Goal: Find specific page/section: Find specific page/section

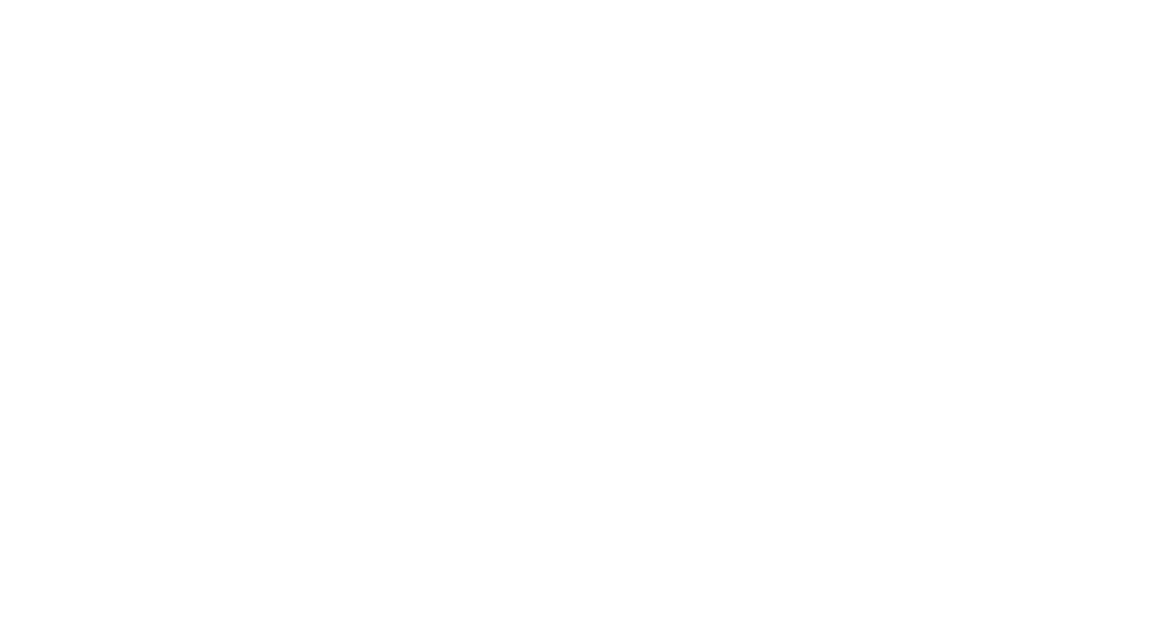
select select "Song"
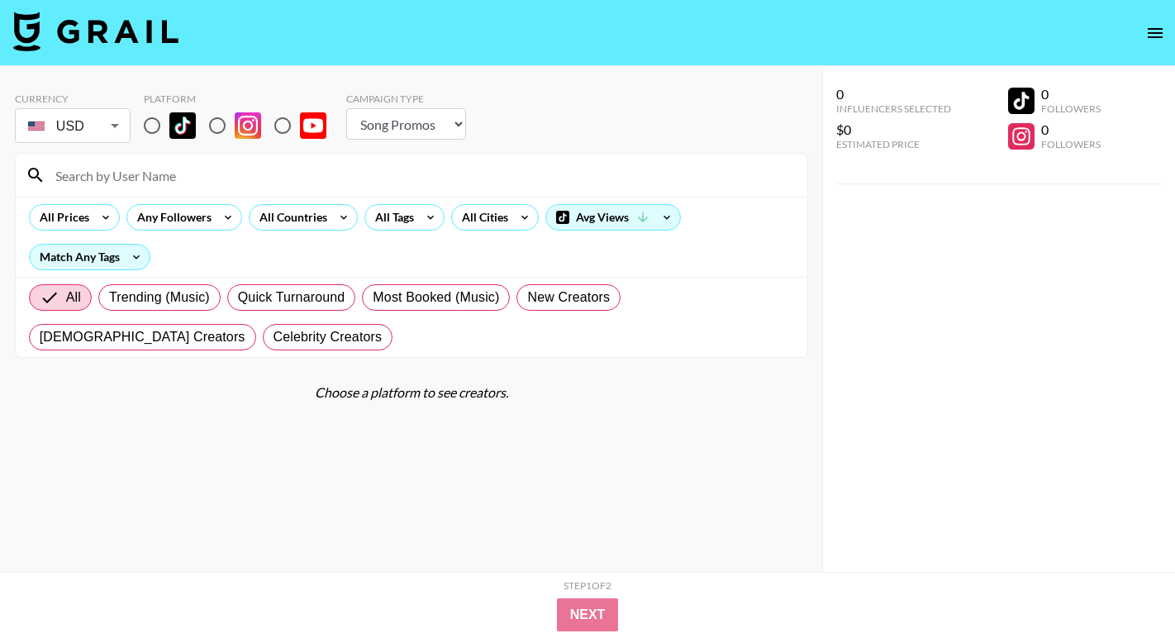
click at [168, 162] on input at bounding box center [421, 175] width 752 height 26
paste input "@jamesandjasmin"
type input "@jamesandjasmin"
drag, startPoint x: 164, startPoint y: 180, endPoint x: 18, endPoint y: 174, distance: 146.5
click at [18, 174] on div "@jamesandjasmin" at bounding box center [412, 175] width 792 height 43
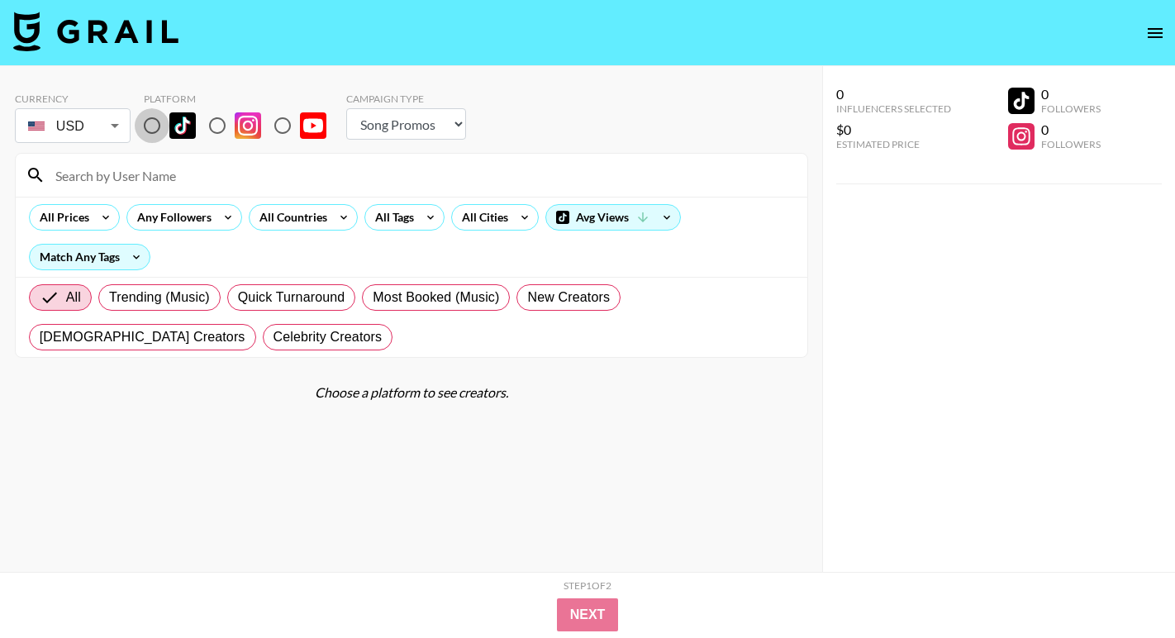
click at [155, 124] on input "radio" at bounding box center [152, 125] width 35 height 35
radio input "true"
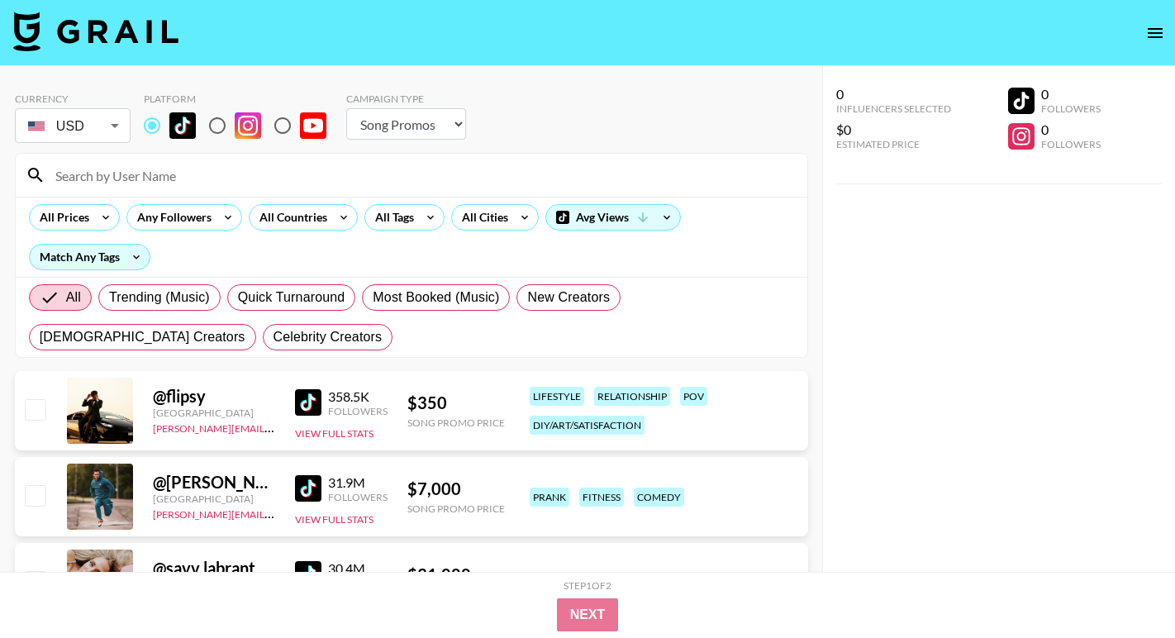
click at [155, 181] on input at bounding box center [421, 175] width 752 height 26
paste input "@jamesandjasmin"
type input "@jamesandjasmin"
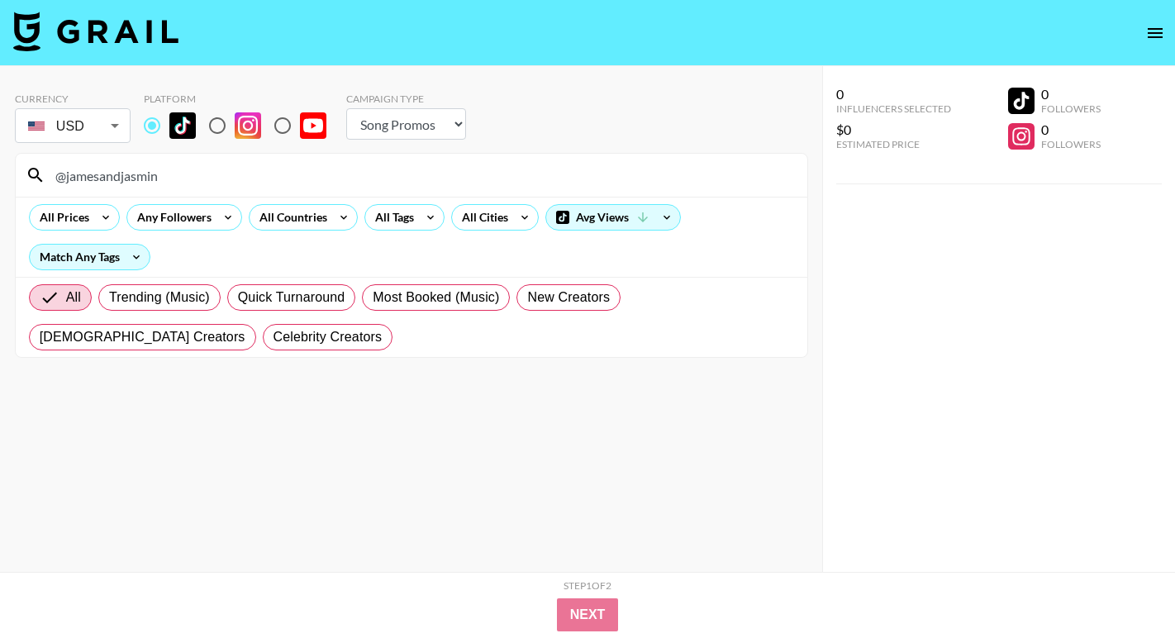
drag, startPoint x: 151, startPoint y: 181, endPoint x: -5, endPoint y: 181, distance: 156.2
click at [0, 181] on html "Currency USD USD ​ Platform Campaign Type Choose Type... Song Promos Brand Prom…" at bounding box center [587, 352] width 1175 height 704
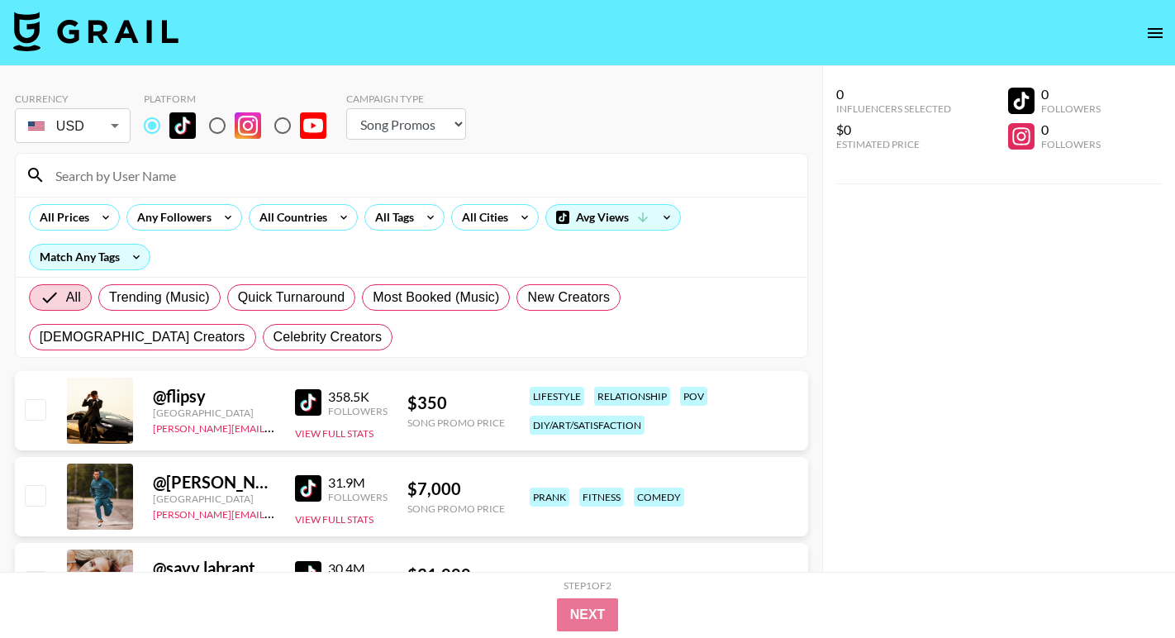
paste input "@jadeemoniquee"
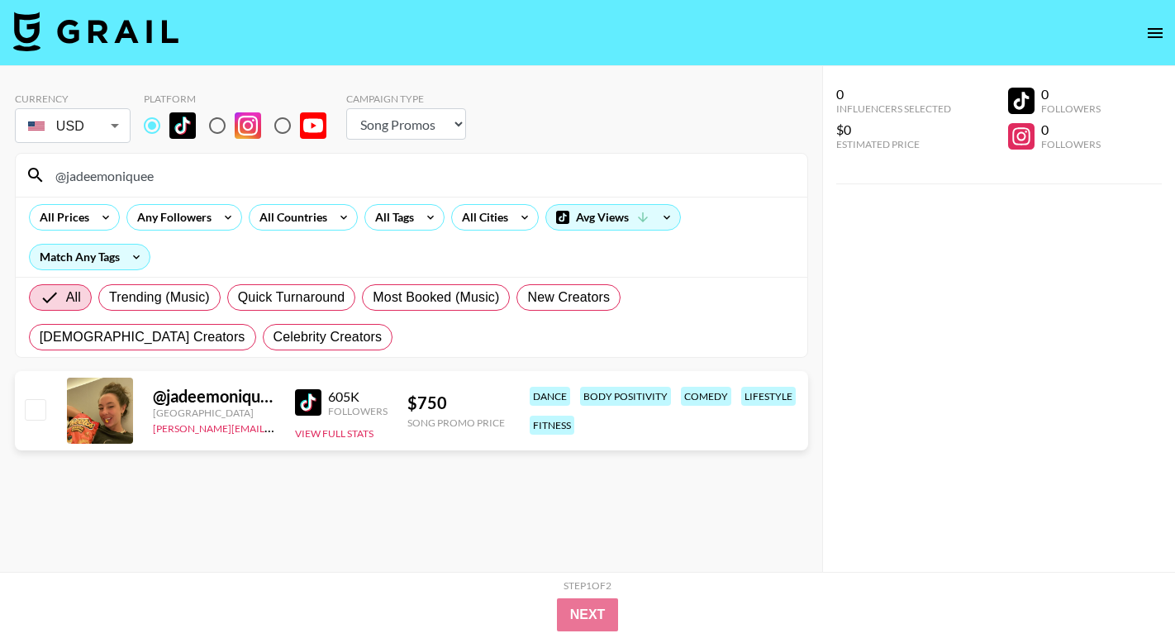
drag, startPoint x: 351, startPoint y: 165, endPoint x: -7, endPoint y: 165, distance: 358.7
click at [0, 165] on html "Currency USD USD ​ Platform Campaign Type Choose Type... Song Promos Brand Prom…" at bounding box center [587, 352] width 1175 height 704
paste input "@yoongitea2"
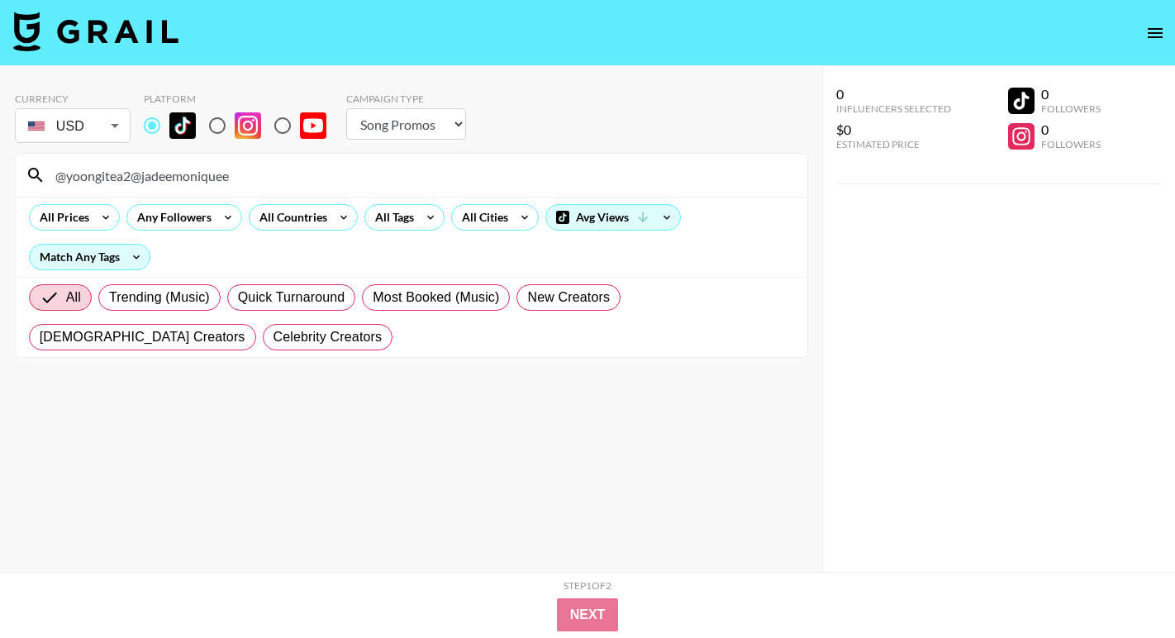
drag, startPoint x: 267, startPoint y: 172, endPoint x: -24, endPoint y: 167, distance: 291.0
click at [0, 167] on html "Currency USD USD ​ Platform Campaign Type Choose Type... Song Promos Brand Prom…" at bounding box center [587, 352] width 1175 height 704
paste input
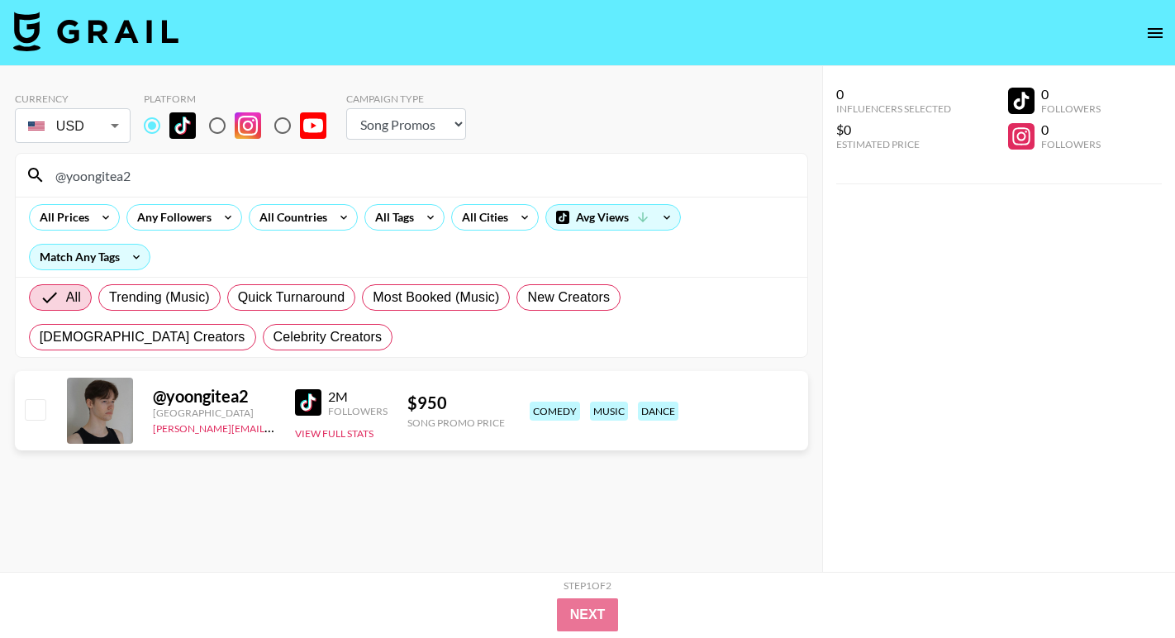
drag, startPoint x: 226, startPoint y: 174, endPoint x: -24, endPoint y: 172, distance: 249.6
click at [0, 172] on html "Currency USD USD ​ Platform Campaign Type Choose Type... Song Promos Brand Prom…" at bounding box center [587, 352] width 1175 height 704
paste input "chiaraecalisto"
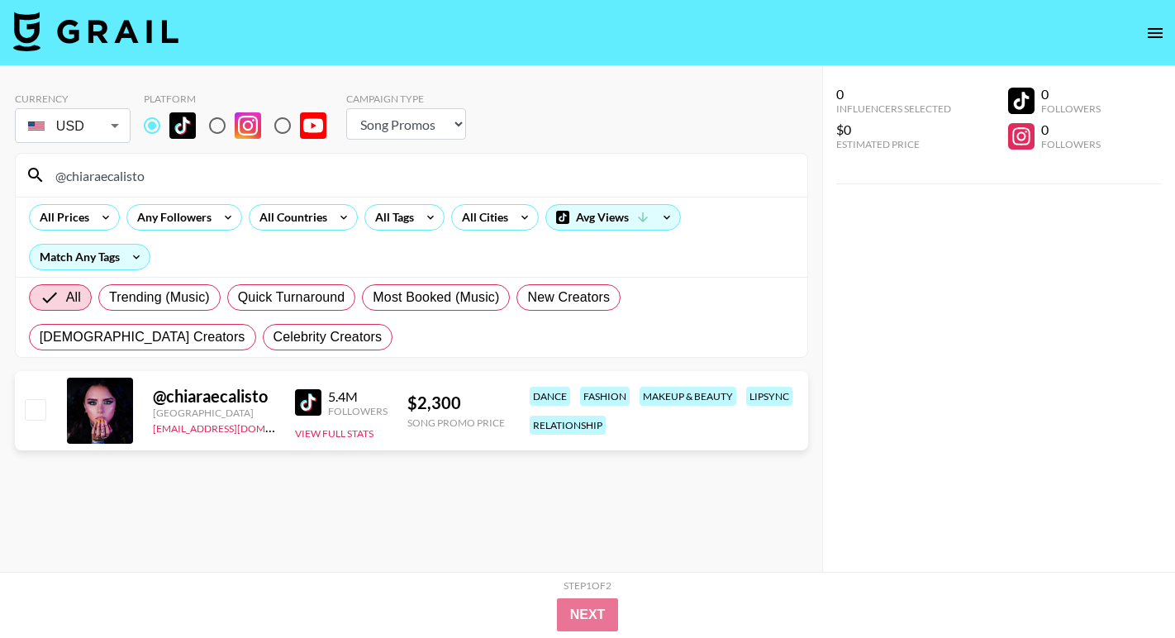
drag, startPoint x: 293, startPoint y: 183, endPoint x: -21, endPoint y: 170, distance: 313.5
click at [0, 170] on html "Currency USD USD ​ Platform Campaign Type Choose Type... Song Promos Brand Prom…" at bounding box center [587, 352] width 1175 height 704
paste input "alinaa.brss"
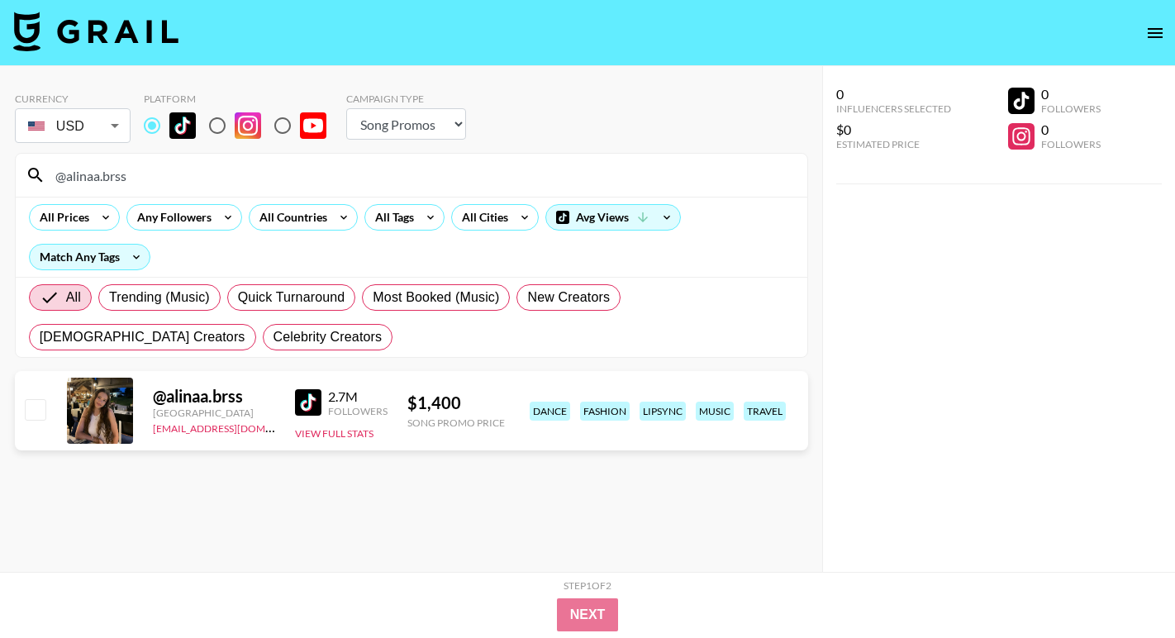
drag, startPoint x: 198, startPoint y: 188, endPoint x: -20, endPoint y: 186, distance: 218.2
click at [0, 186] on html "Currency USD USD ​ Platform Campaign Type Choose Type... Song Promos Brand Prom…" at bounding box center [587, 352] width 1175 height 704
paste input "@mxd.kid"
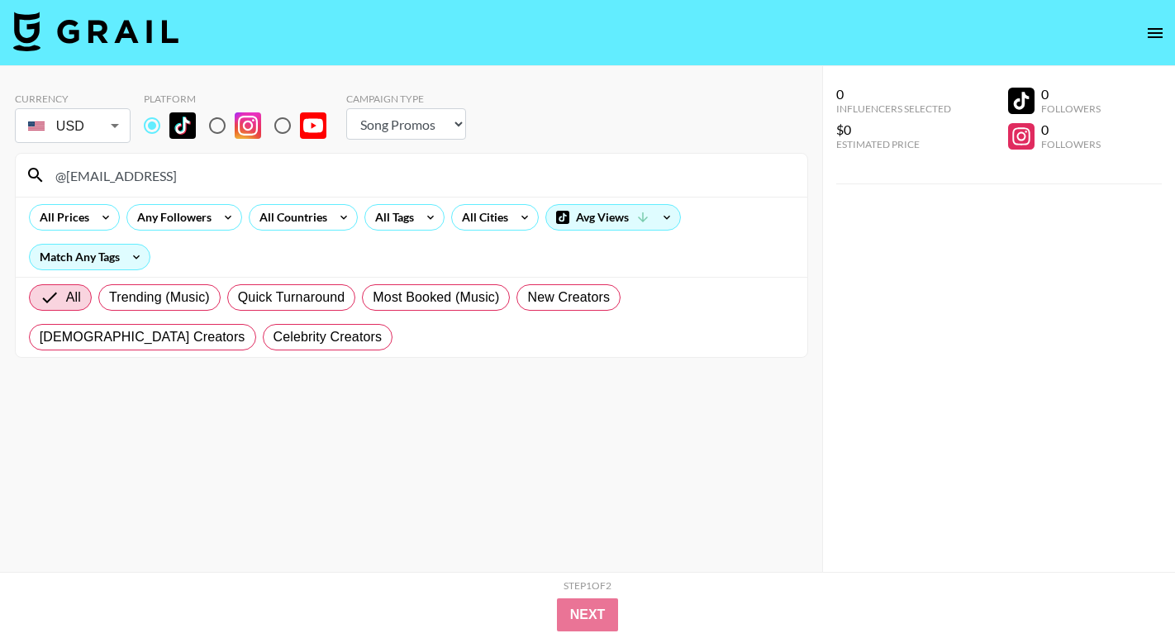
drag, startPoint x: 216, startPoint y: 172, endPoint x: 21, endPoint y: 168, distance: 195.1
click at [21, 168] on div "@[EMAIL_ADDRESS]" at bounding box center [412, 175] width 792 height 43
paste input
drag, startPoint x: 208, startPoint y: 183, endPoint x: -10, endPoint y: 178, distance: 218.3
click at [0, 178] on html "Currency USD USD ​ Platform Campaign Type Choose Type... Song Promos Brand Prom…" at bounding box center [587, 352] width 1175 height 704
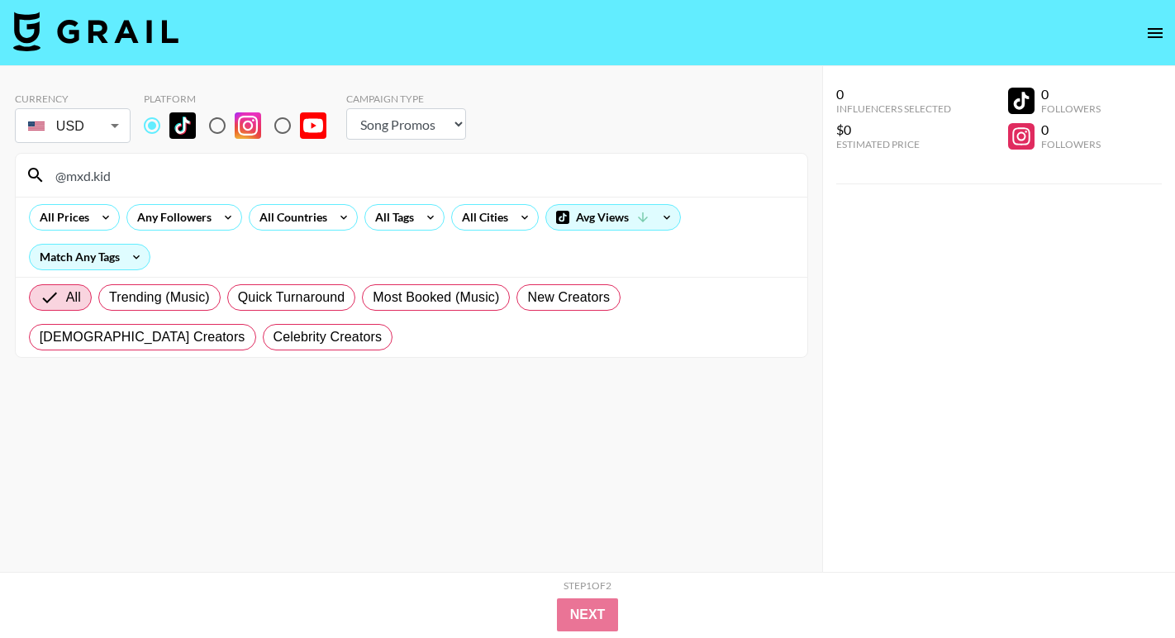
paste input "arttheclowndances"
drag, startPoint x: 326, startPoint y: 173, endPoint x: 30, endPoint y: 175, distance: 296.7
click at [30, 175] on div "@arttheclowndances" at bounding box center [412, 175] width 792 height 43
paste input "ndreebonifacioo"
type input "@andreebonifacioo"
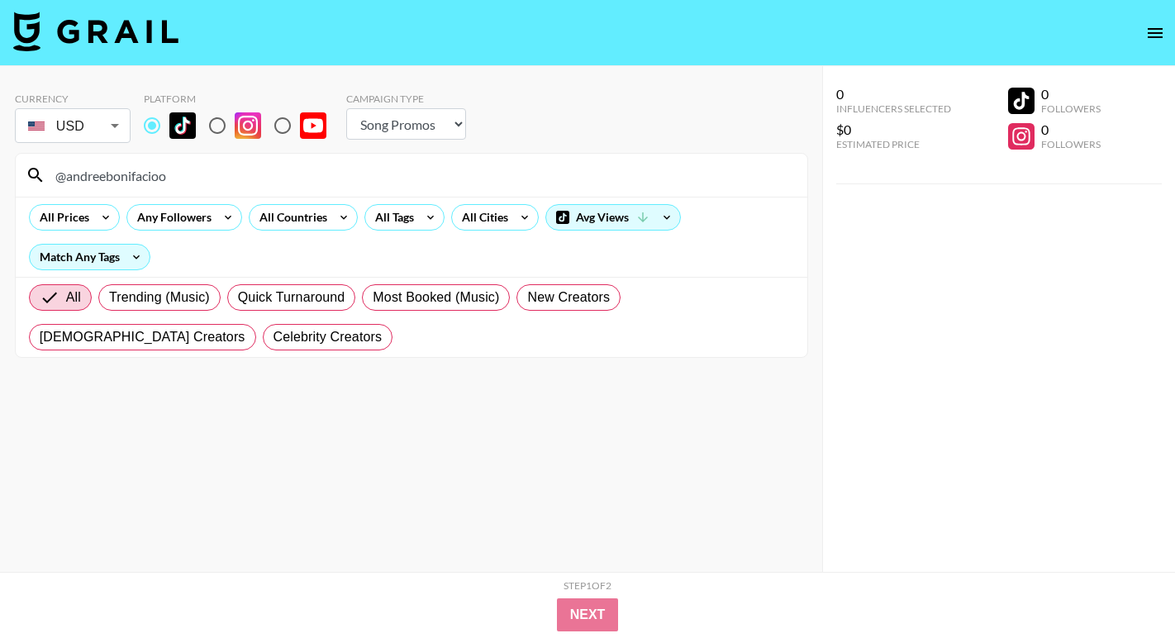
drag, startPoint x: 155, startPoint y: 174, endPoint x: 12, endPoint y: 170, distance: 143.1
click at [10, 170] on div "Currency USD USD ​ Platform Campaign Type Choose Type... Song Promos Brand Prom…" at bounding box center [411, 352] width 822 height 572
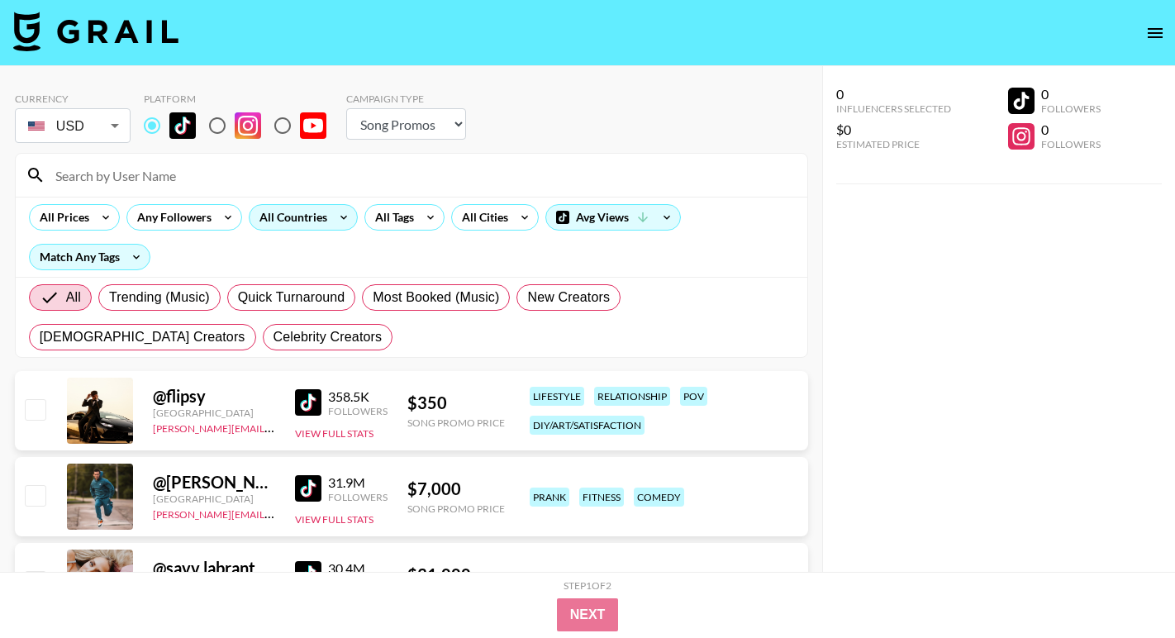
click at [288, 214] on div "All Countries" at bounding box center [290, 217] width 81 height 25
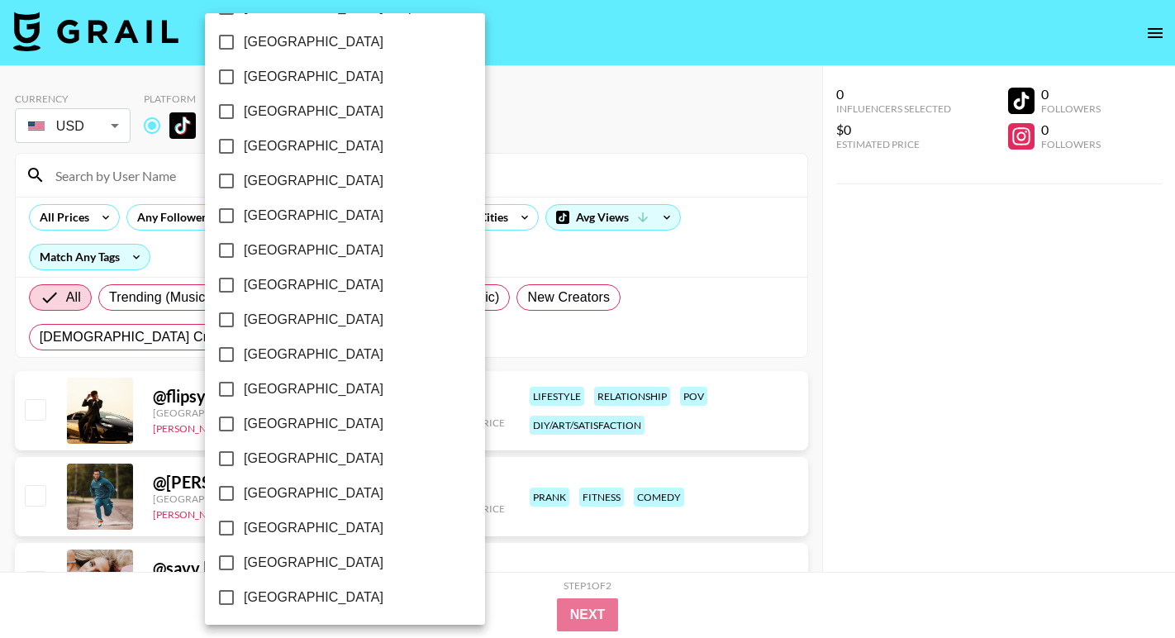
scroll to position [1289, 0]
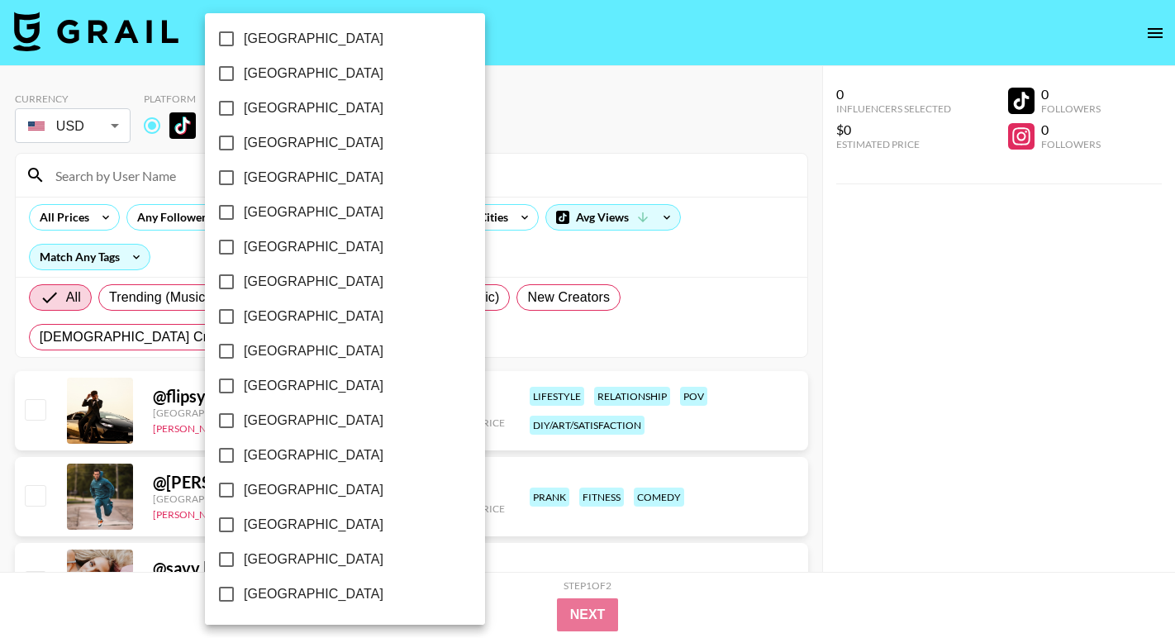
drag, startPoint x: 282, startPoint y: 531, endPoint x: 282, endPoint y: 546, distance: 14.1
click at [282, 531] on span "[GEOGRAPHIC_DATA]" at bounding box center [314, 525] width 140 height 20
click at [244, 531] on input "[GEOGRAPHIC_DATA]" at bounding box center [226, 525] width 35 height 35
checkbox input "true"
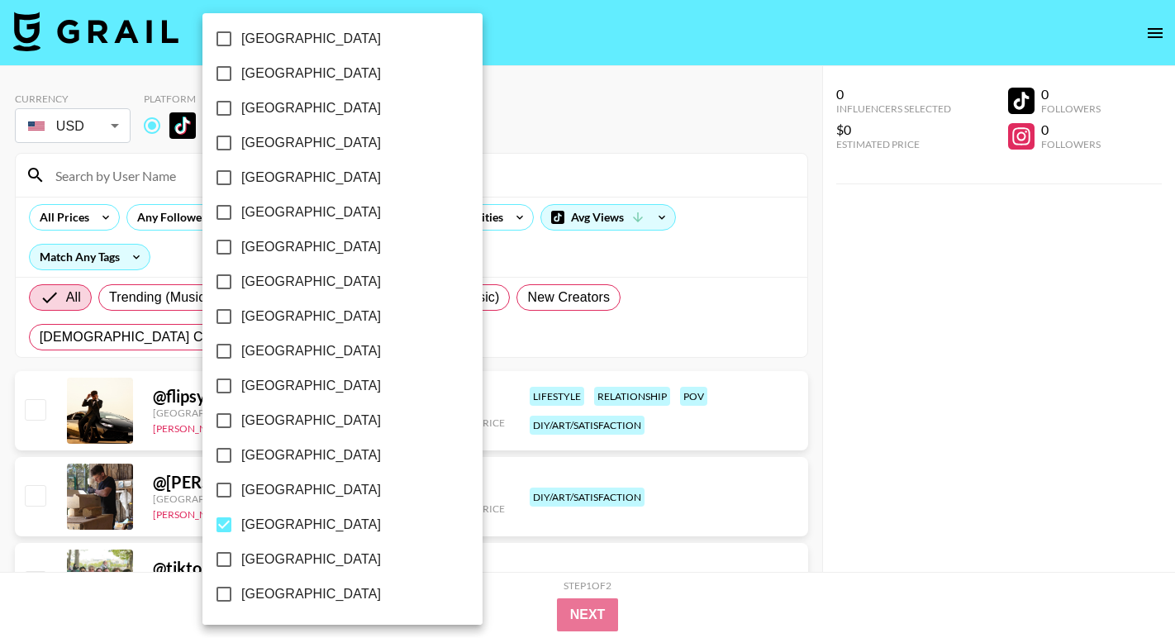
drag, startPoint x: 283, startPoint y: 555, endPoint x: 298, endPoint y: 479, distance: 77.5
click at [283, 555] on span "[GEOGRAPHIC_DATA]" at bounding box center [311, 560] width 140 height 20
click at [241, 555] on input "[GEOGRAPHIC_DATA]" at bounding box center [224, 559] width 35 height 35
checkbox input "true"
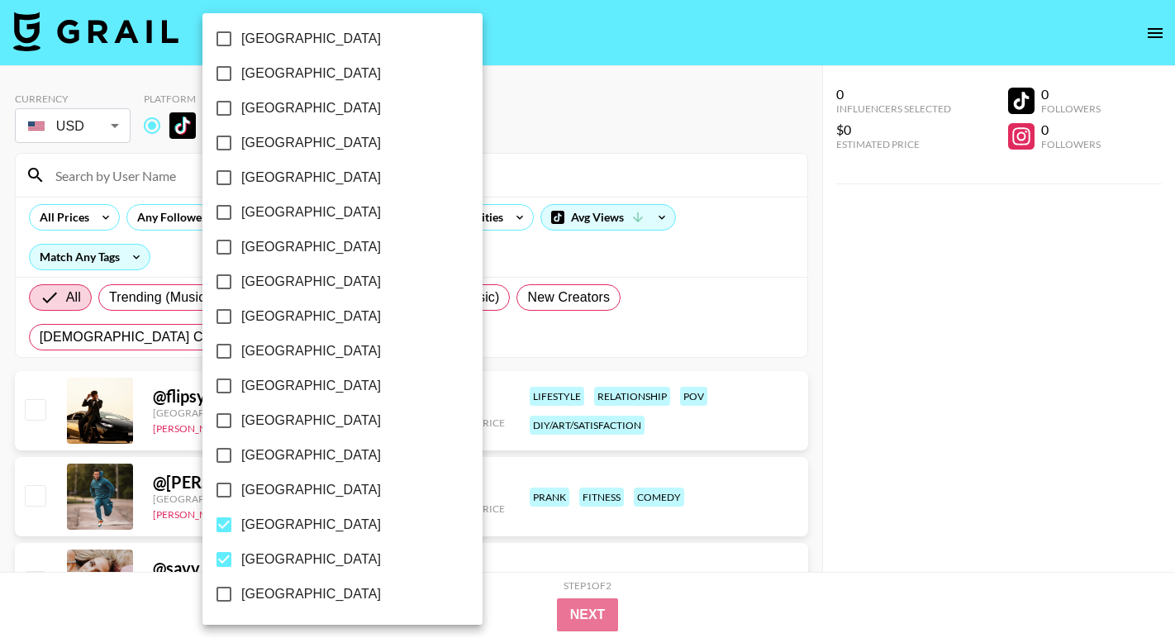
click at [480, 131] on div at bounding box center [587, 319] width 1175 height 638
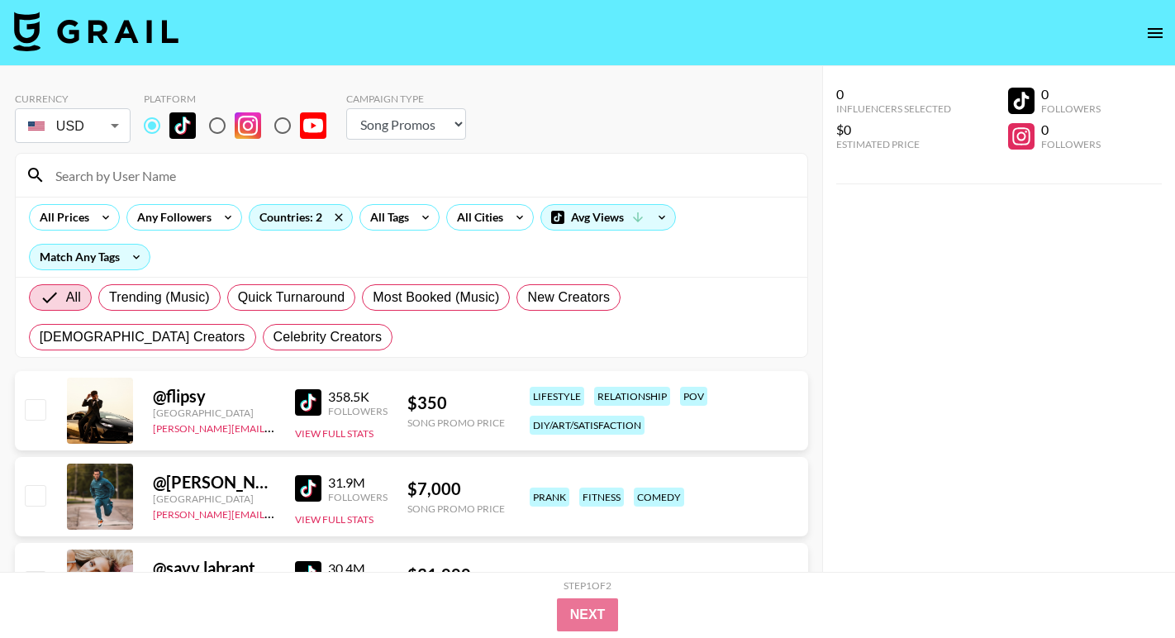
click at [425, 223] on icon at bounding box center [425, 217] width 26 height 25
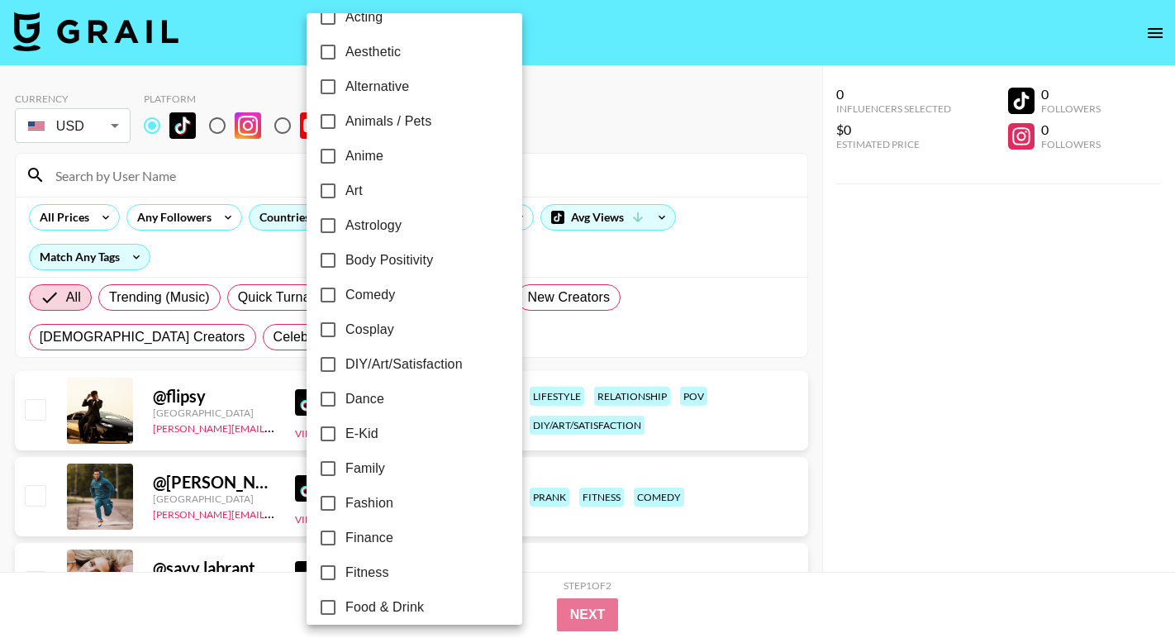
scroll to position [120, 0]
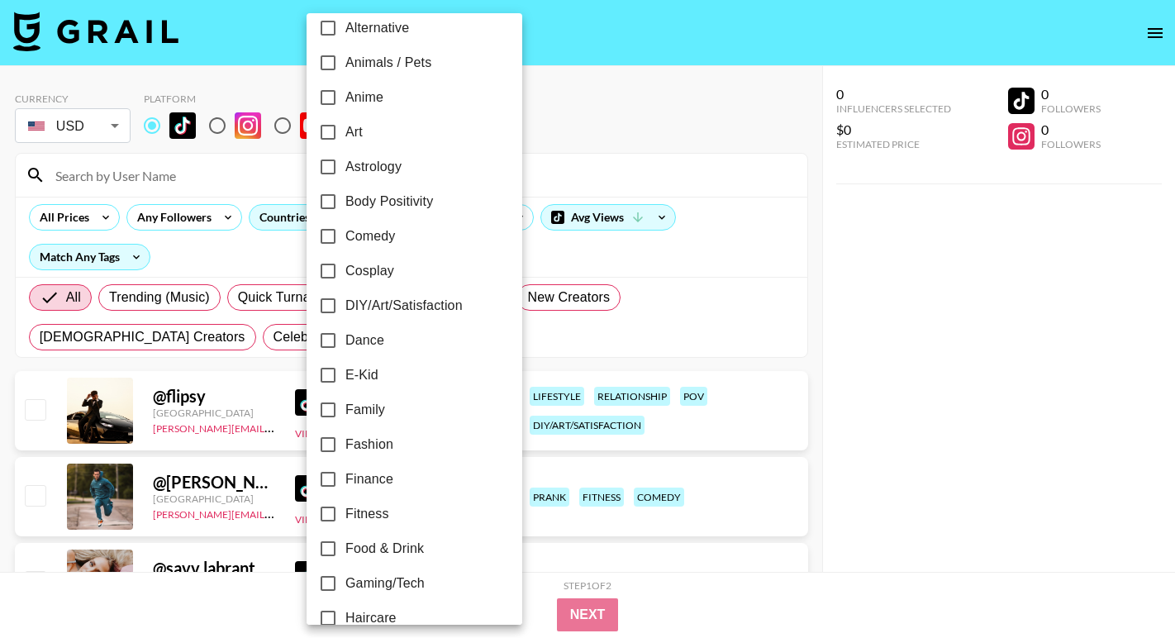
click at [385, 329] on label "Dance" at bounding box center [403, 340] width 185 height 35
click at [346, 329] on input "Dance" at bounding box center [328, 340] width 35 height 35
checkbox input "true"
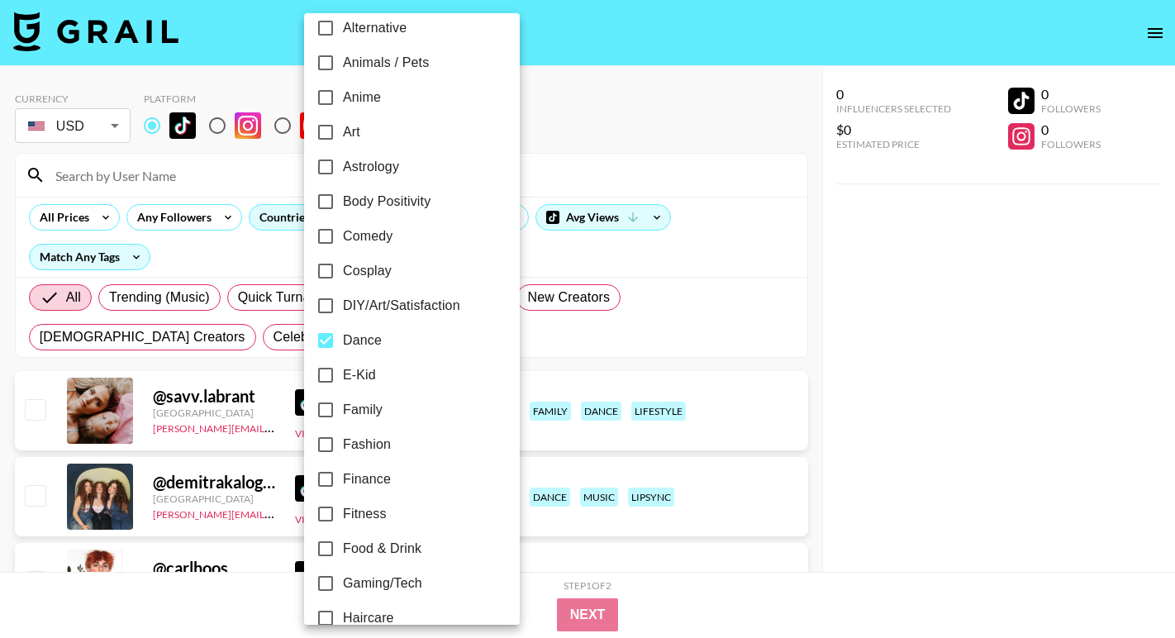
click at [567, 169] on div at bounding box center [587, 319] width 1175 height 638
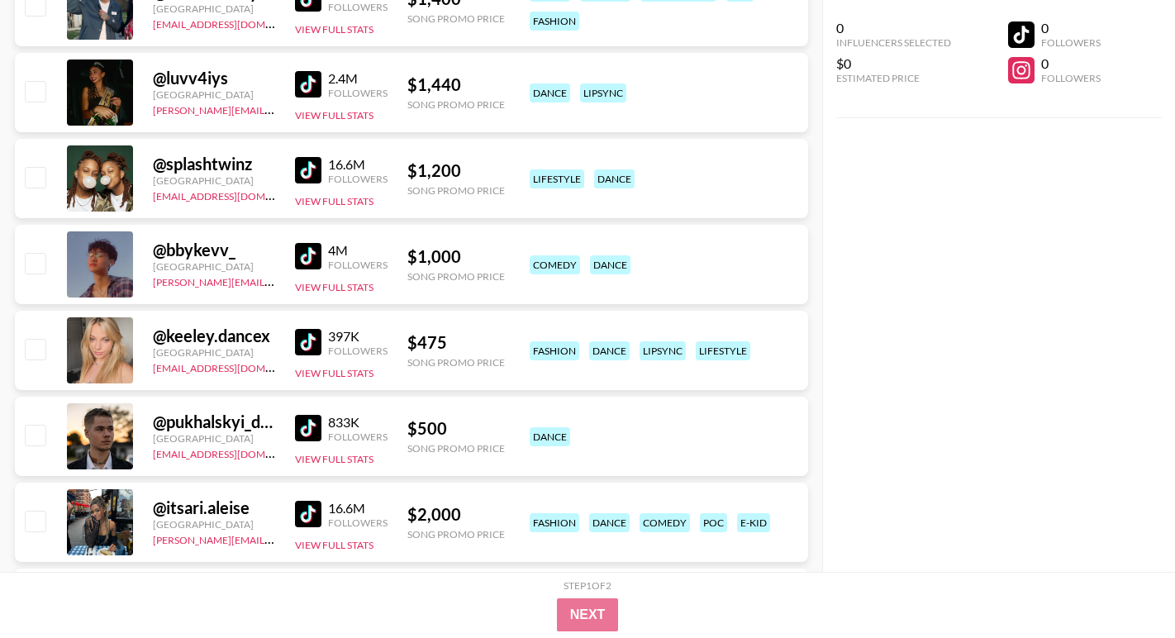
scroll to position [4873, 0]
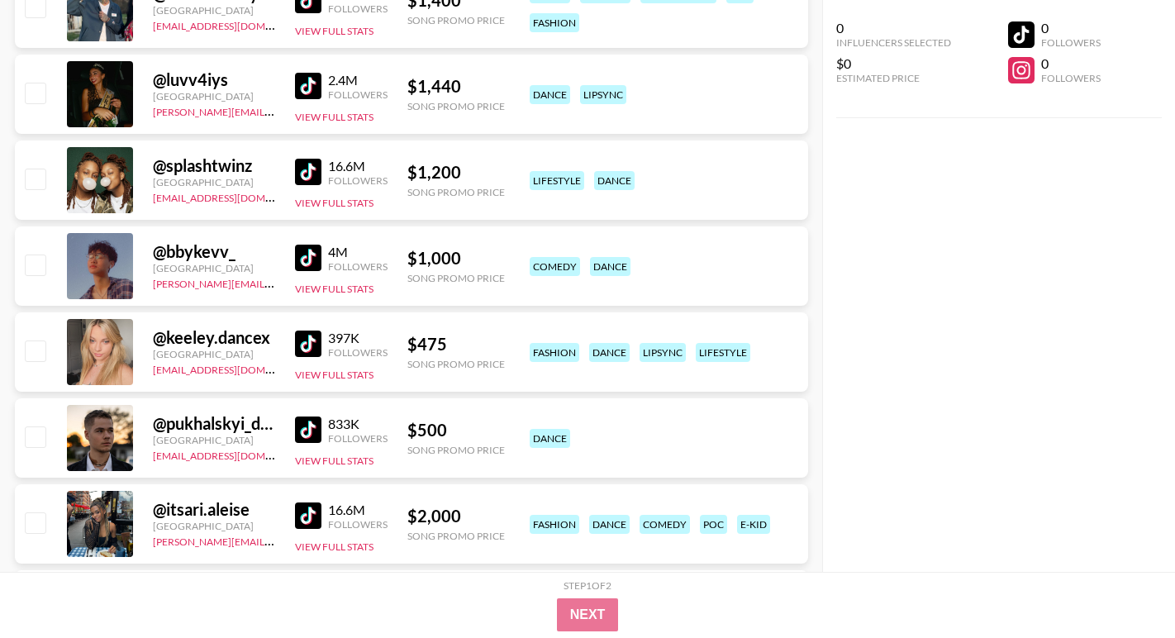
click at [303, 348] on img at bounding box center [308, 344] width 26 height 26
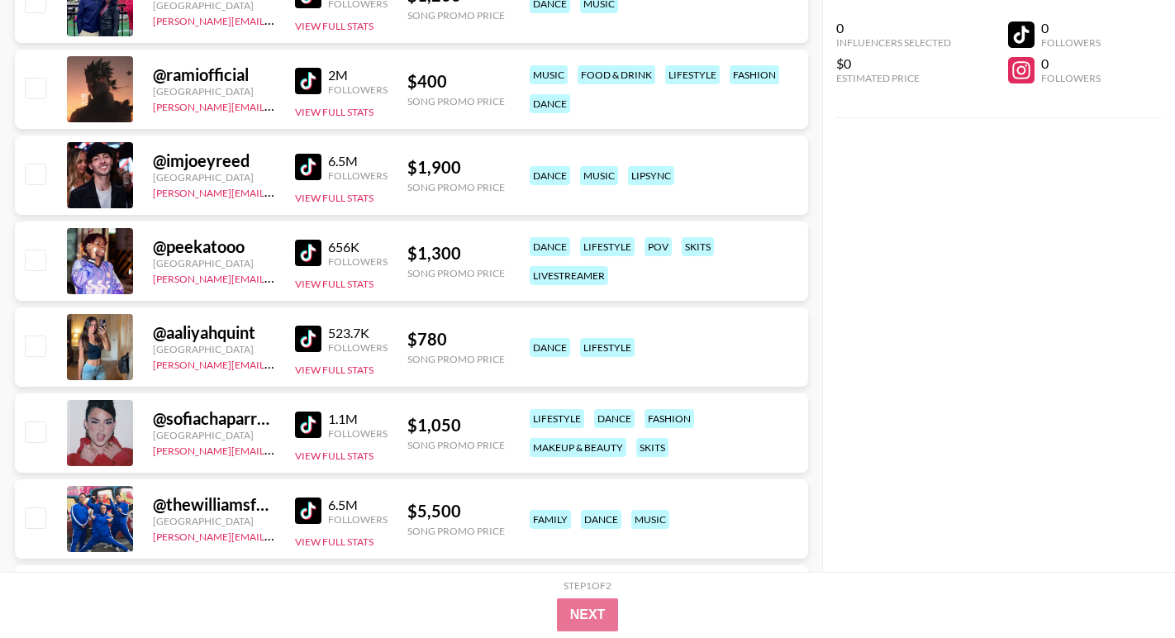
scroll to position [5997, 0]
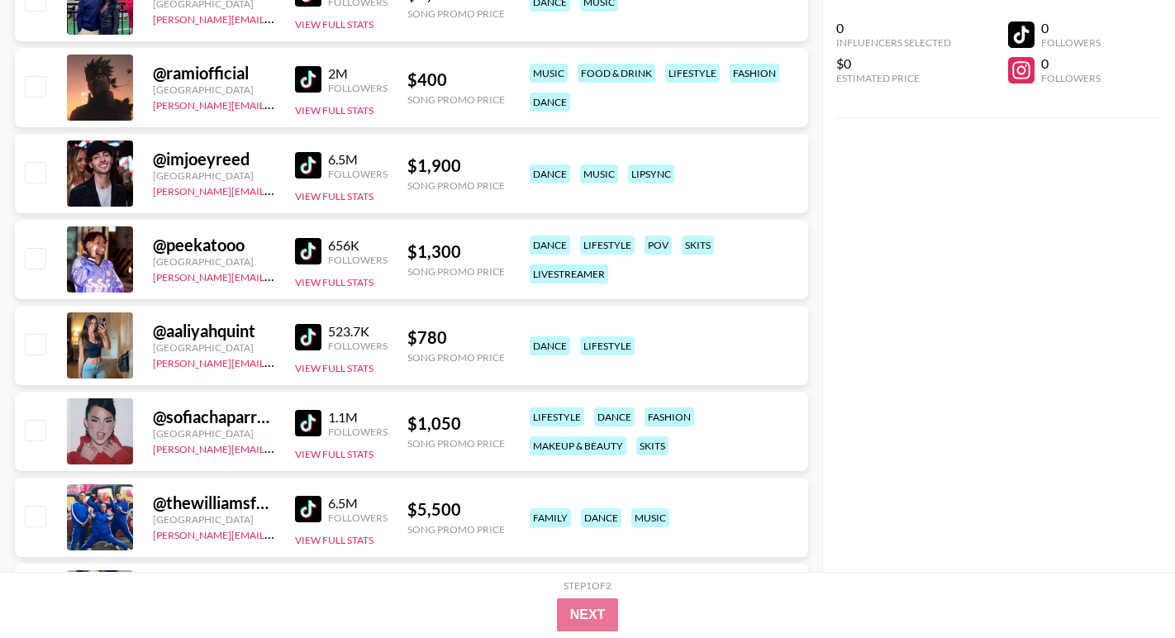
click at [306, 336] on img at bounding box center [308, 337] width 26 height 26
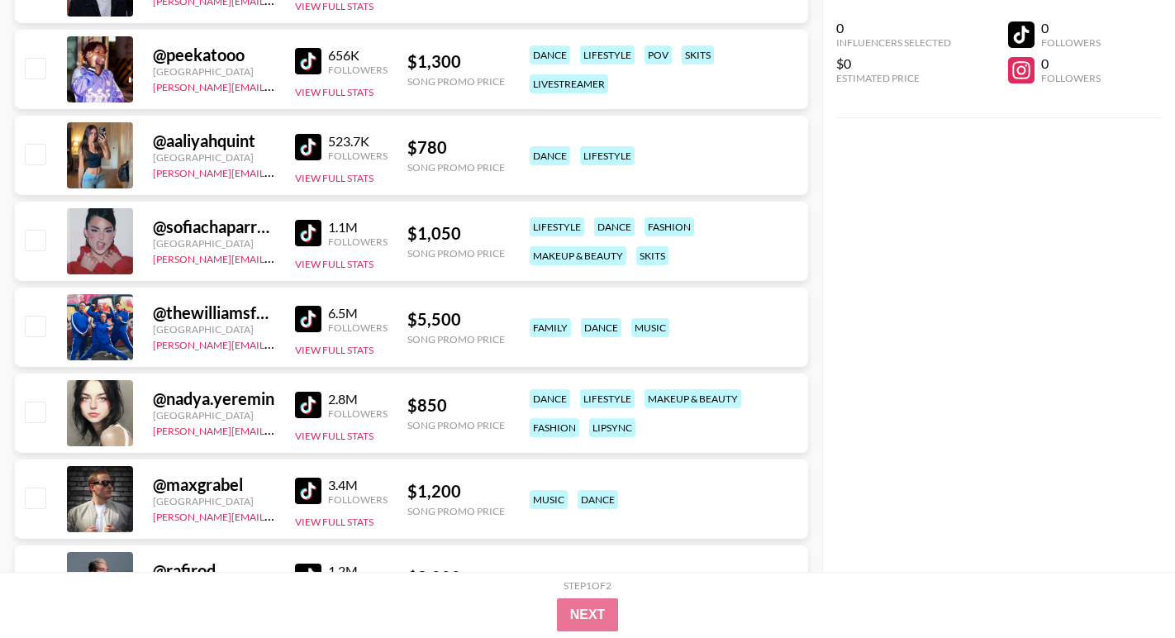
scroll to position [6192, 0]
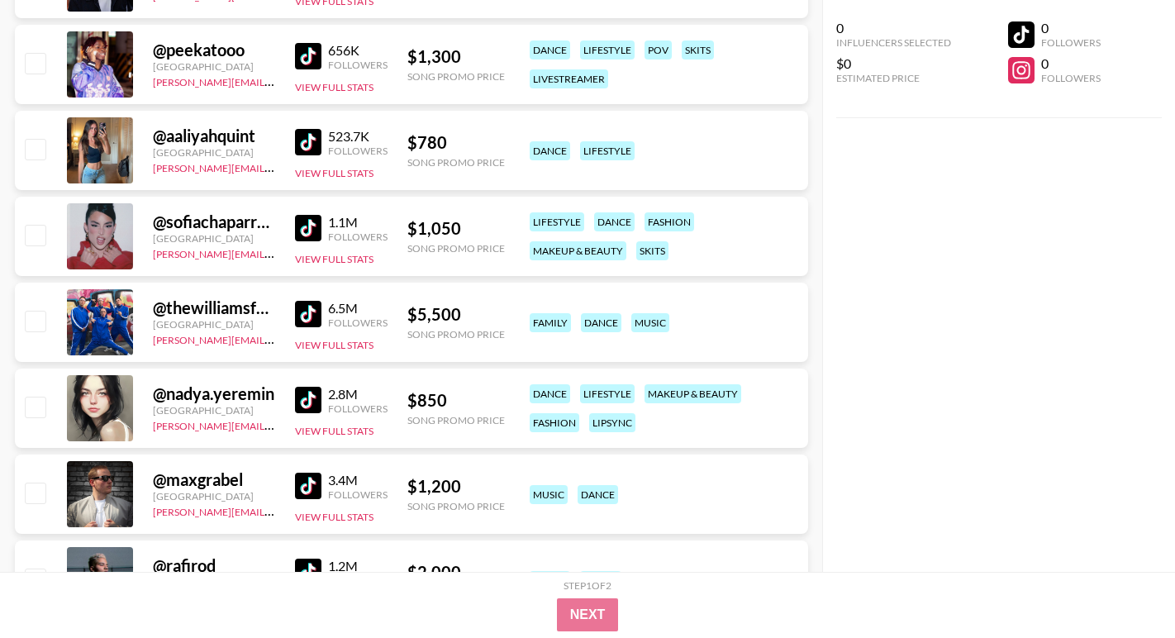
click at [305, 226] on img at bounding box center [308, 228] width 26 height 26
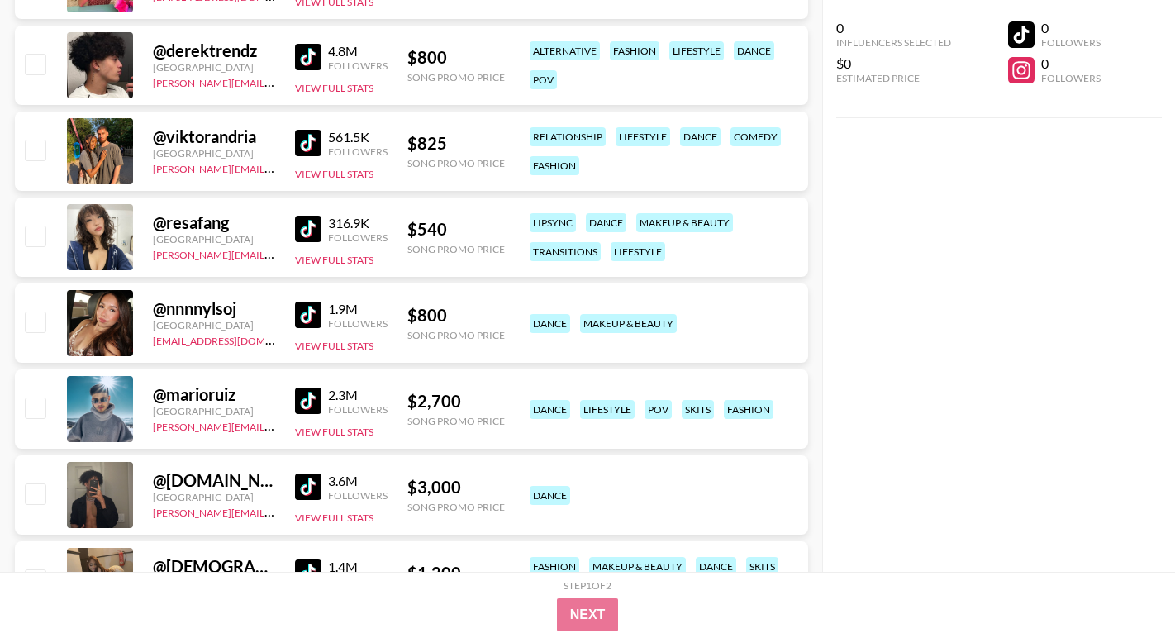
scroll to position [8080, 0]
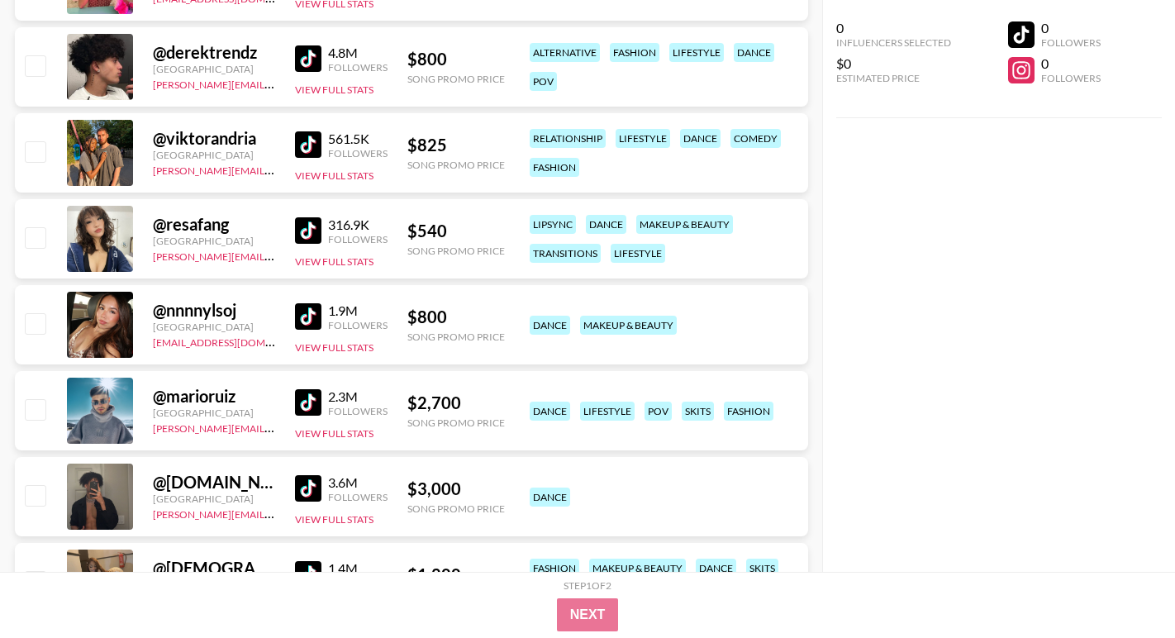
click at [308, 226] on img at bounding box center [308, 230] width 26 height 26
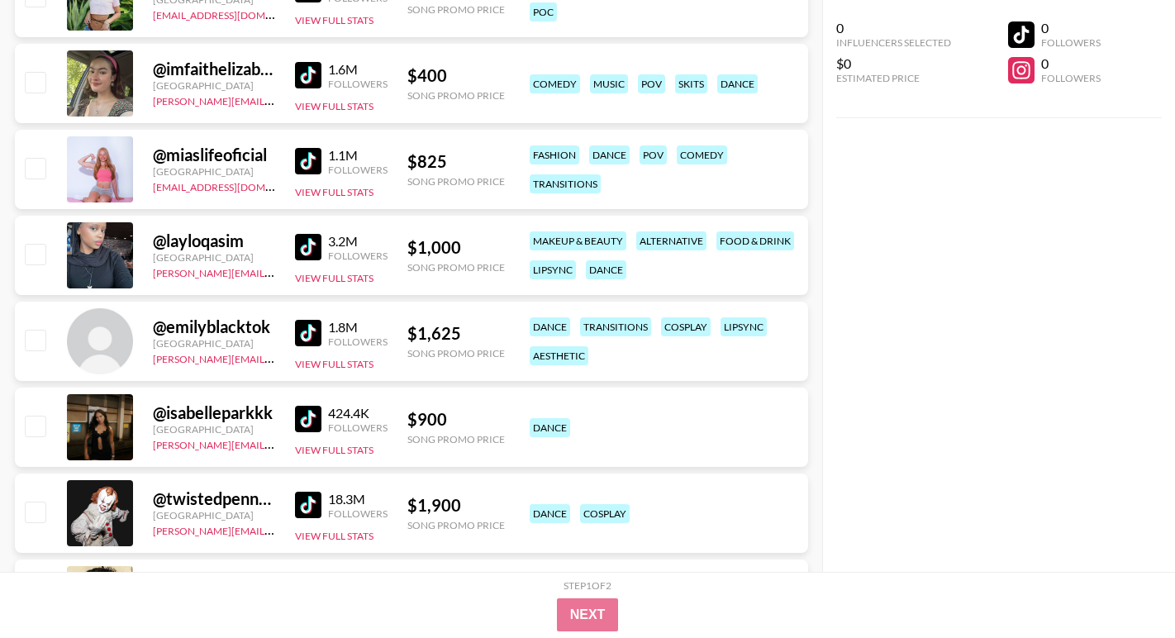
scroll to position [9182, 0]
click at [311, 252] on img at bounding box center [308, 246] width 26 height 26
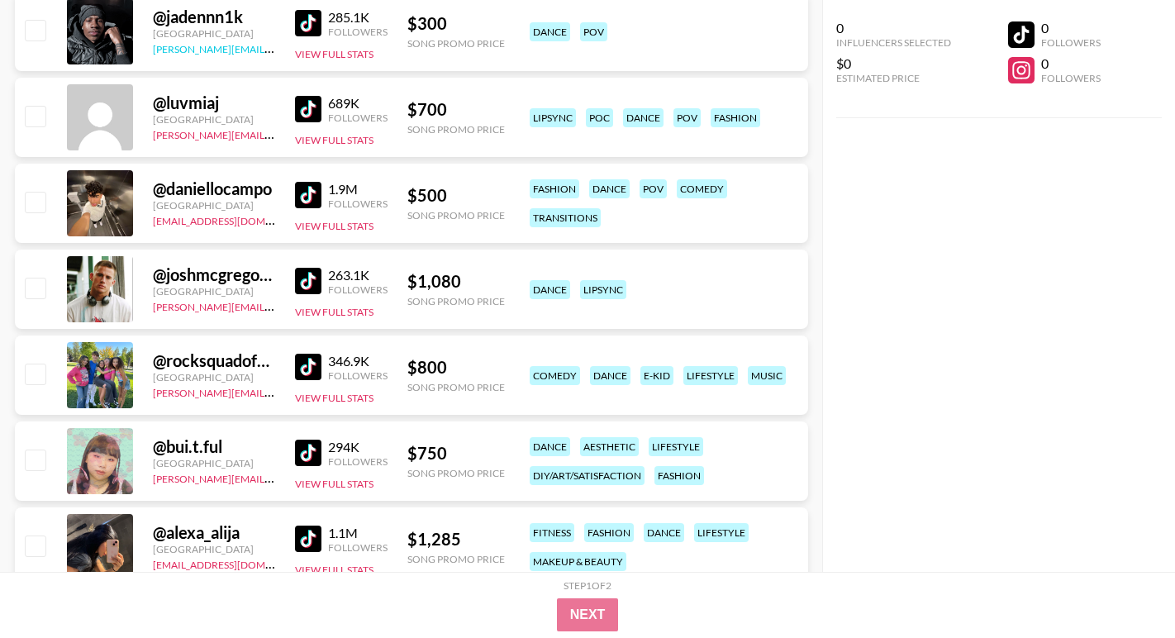
scroll to position [10870, 0]
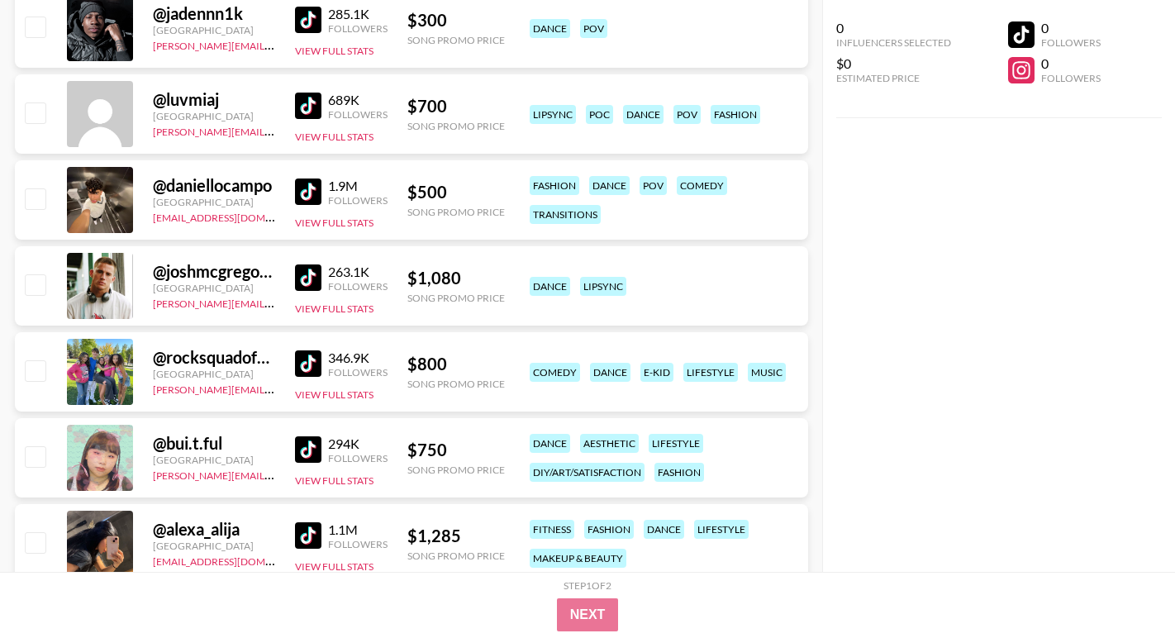
click at [306, 194] on img at bounding box center [308, 192] width 26 height 26
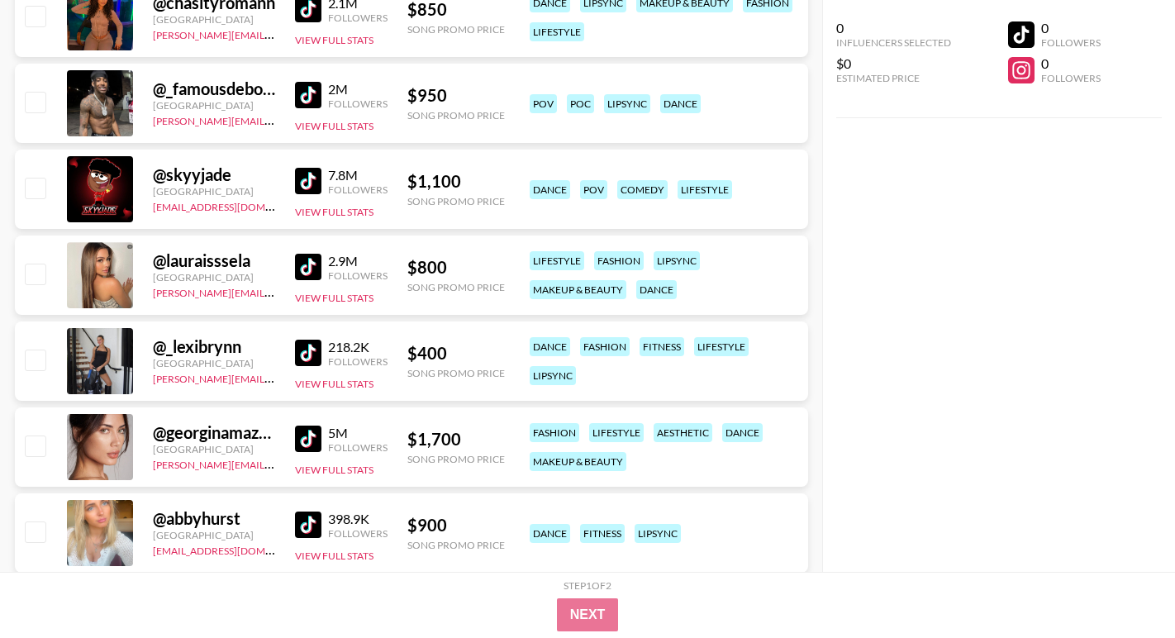
scroll to position [11659, 0]
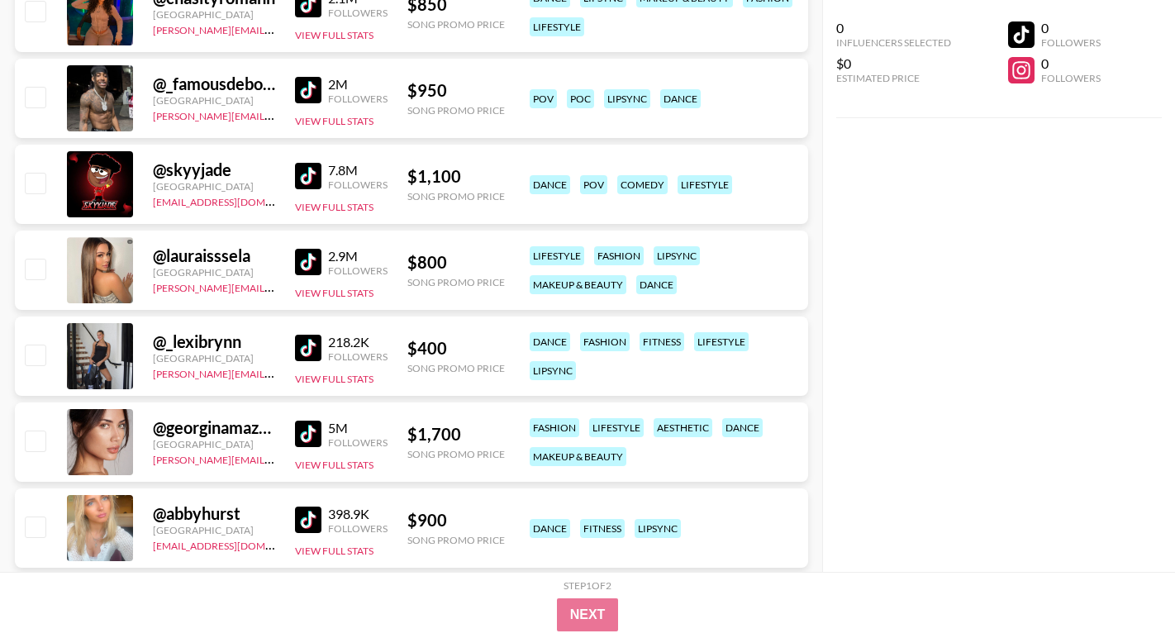
click at [307, 343] on img at bounding box center [308, 348] width 26 height 26
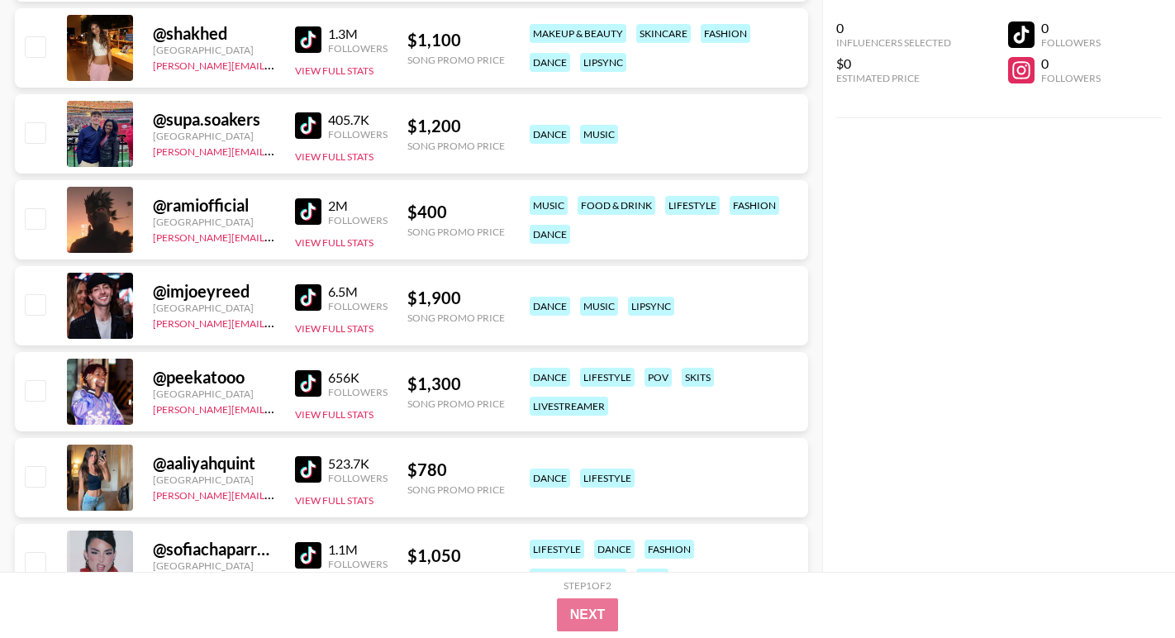
scroll to position [5869, 0]
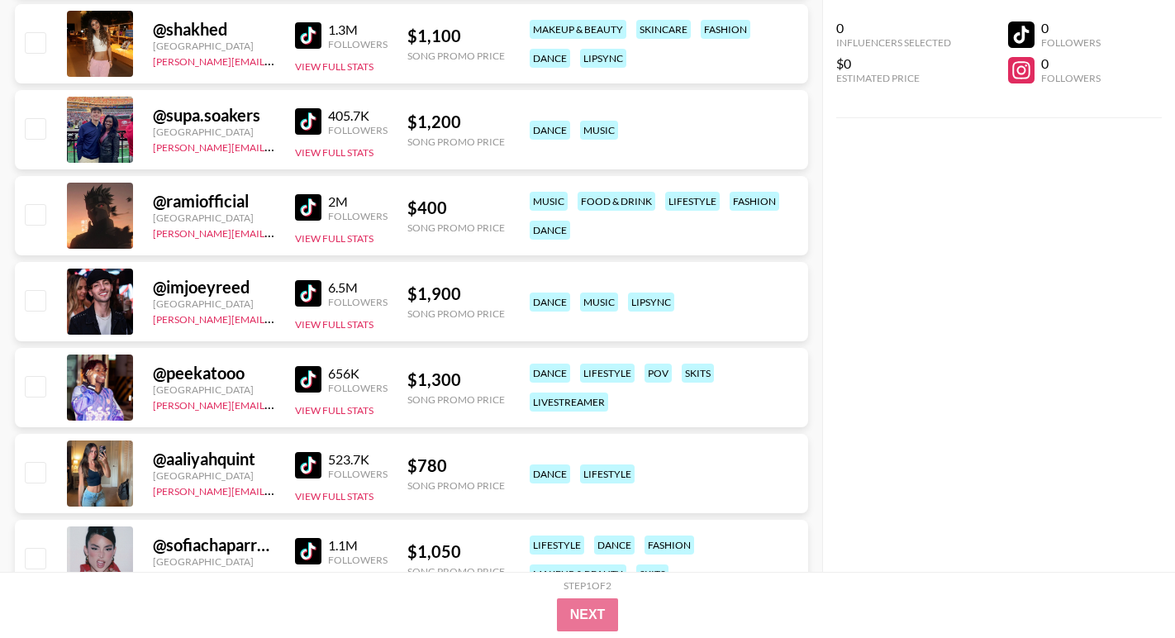
click at [299, 112] on img at bounding box center [308, 121] width 26 height 26
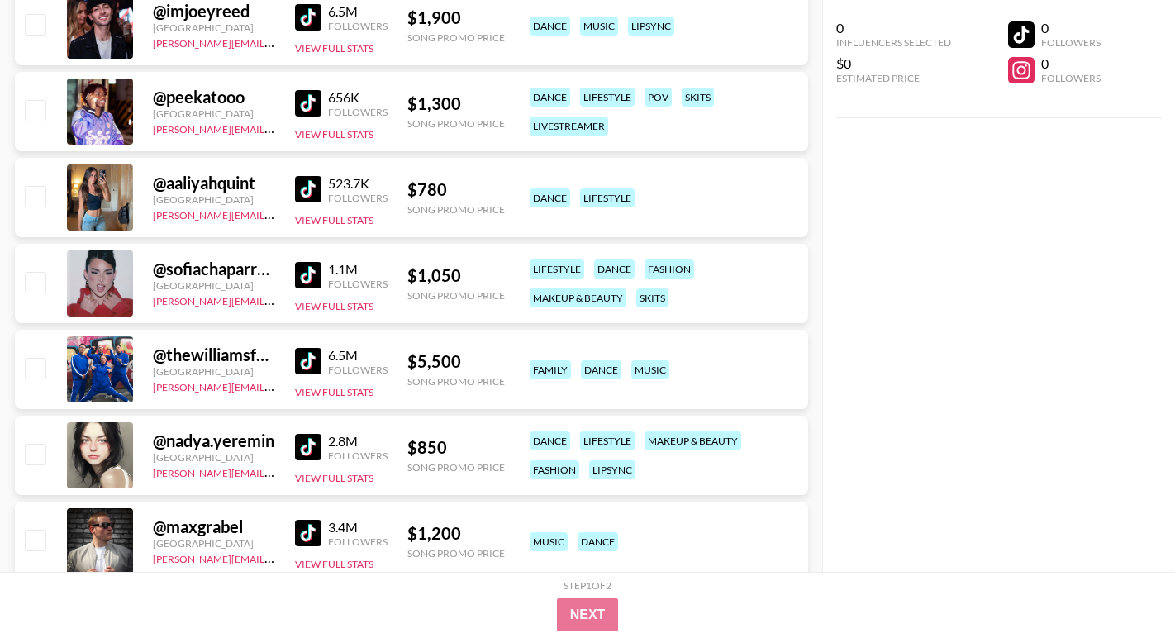
scroll to position [6163, 0]
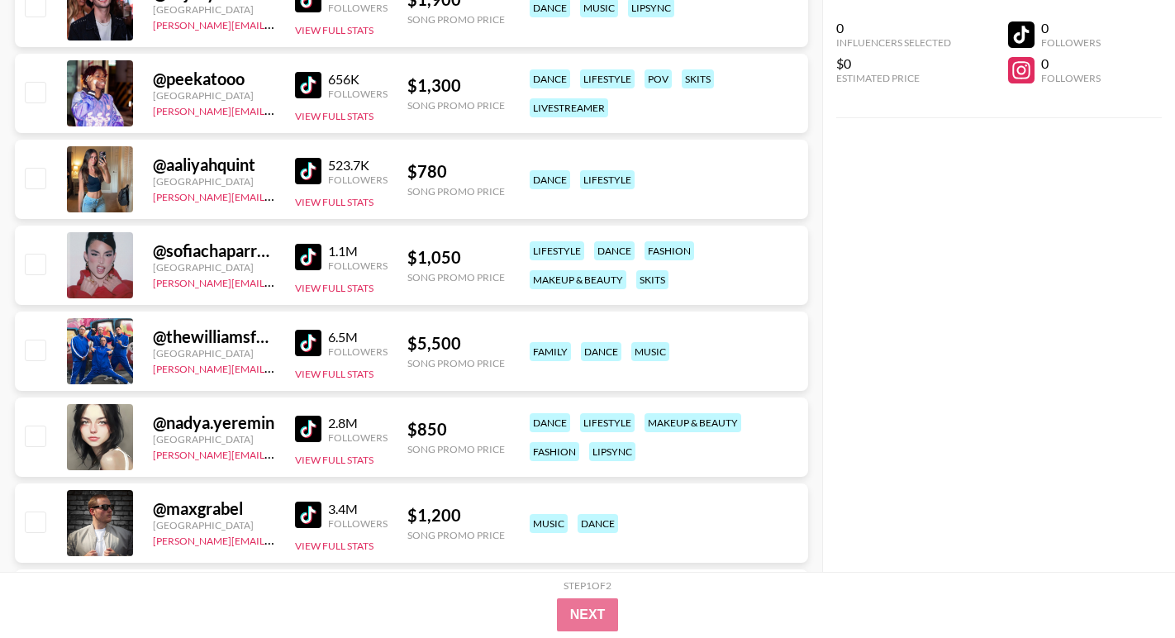
click at [304, 259] on img at bounding box center [308, 257] width 26 height 26
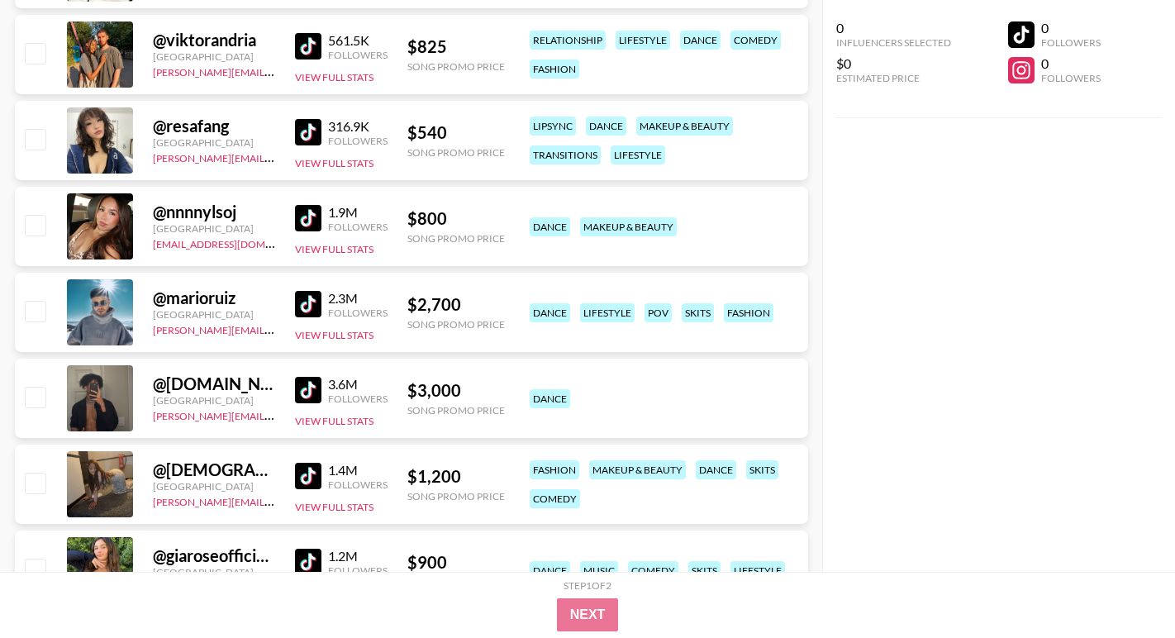
scroll to position [8188, 0]
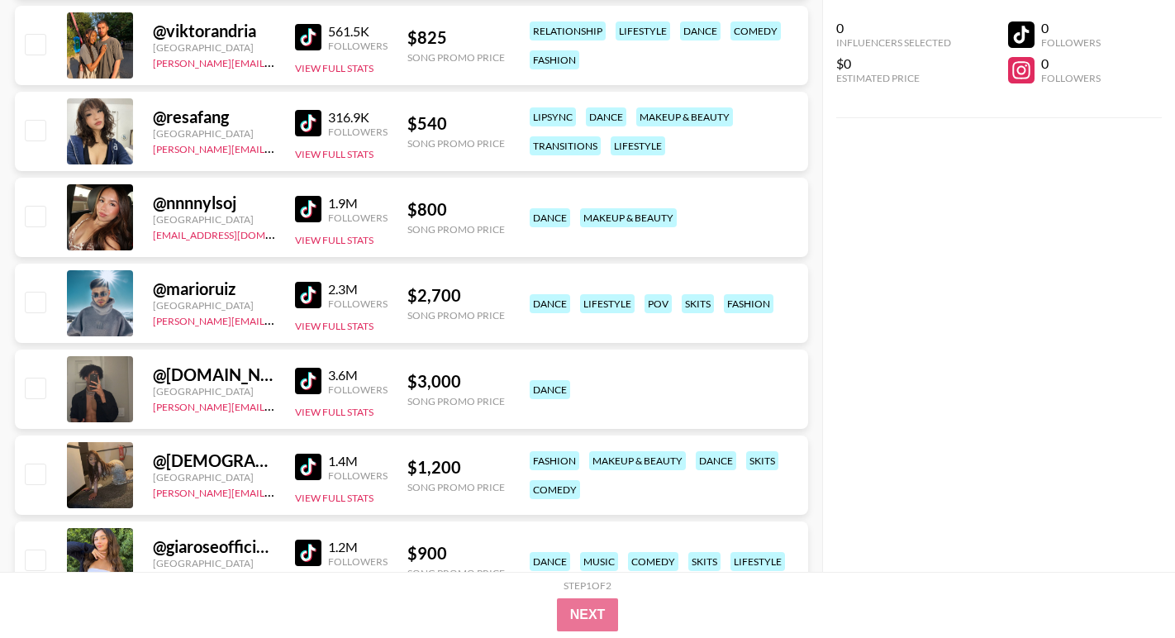
click at [288, 463] on div "@ itsalexisdenecheau [GEOGRAPHIC_DATA] [PERSON_NAME][EMAIL_ADDRESS][DOMAIN_NAME…" at bounding box center [411, 475] width 793 height 79
click at [308, 465] on img at bounding box center [308, 467] width 26 height 26
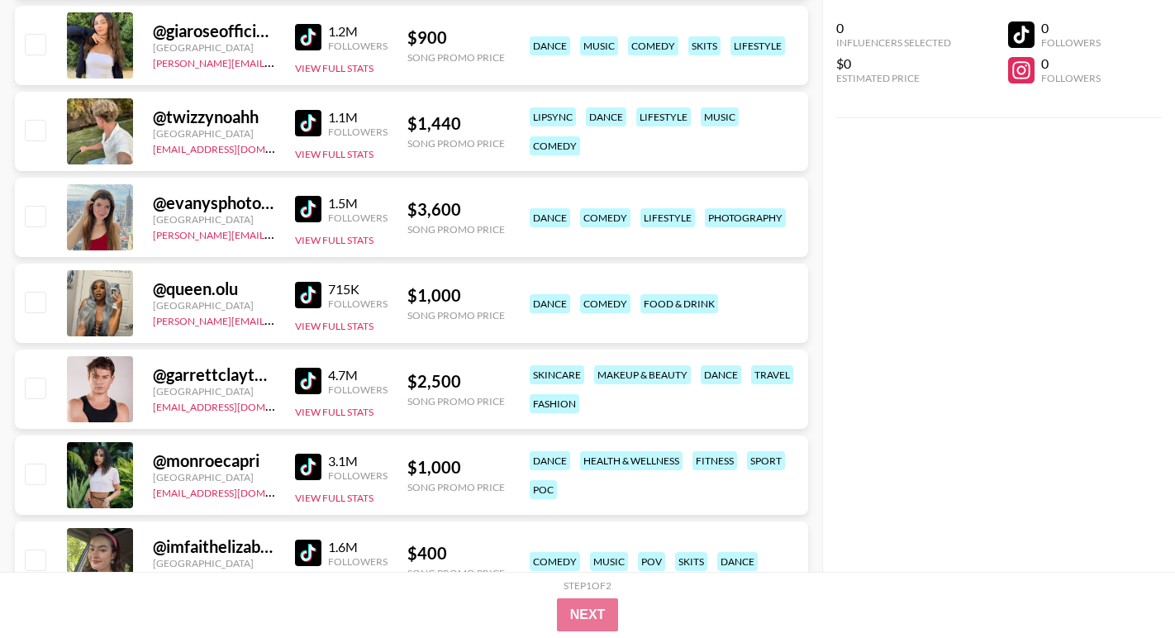
scroll to position [8703, 0]
click at [309, 42] on img at bounding box center [308, 38] width 26 height 26
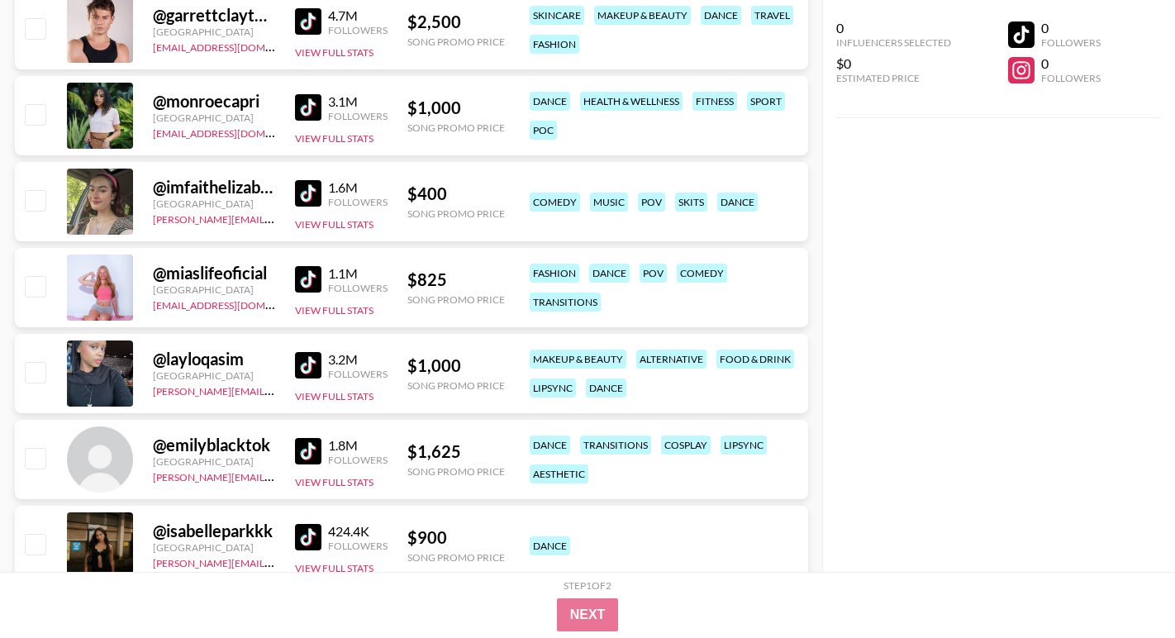
scroll to position [9065, 0]
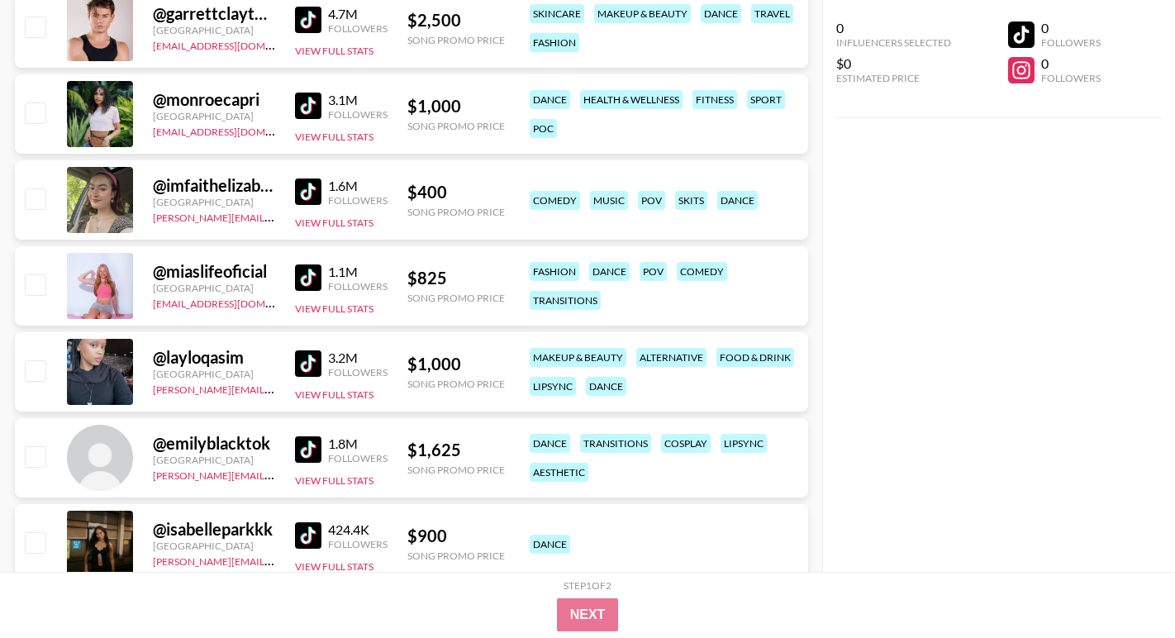
click at [312, 278] on img at bounding box center [308, 277] width 26 height 26
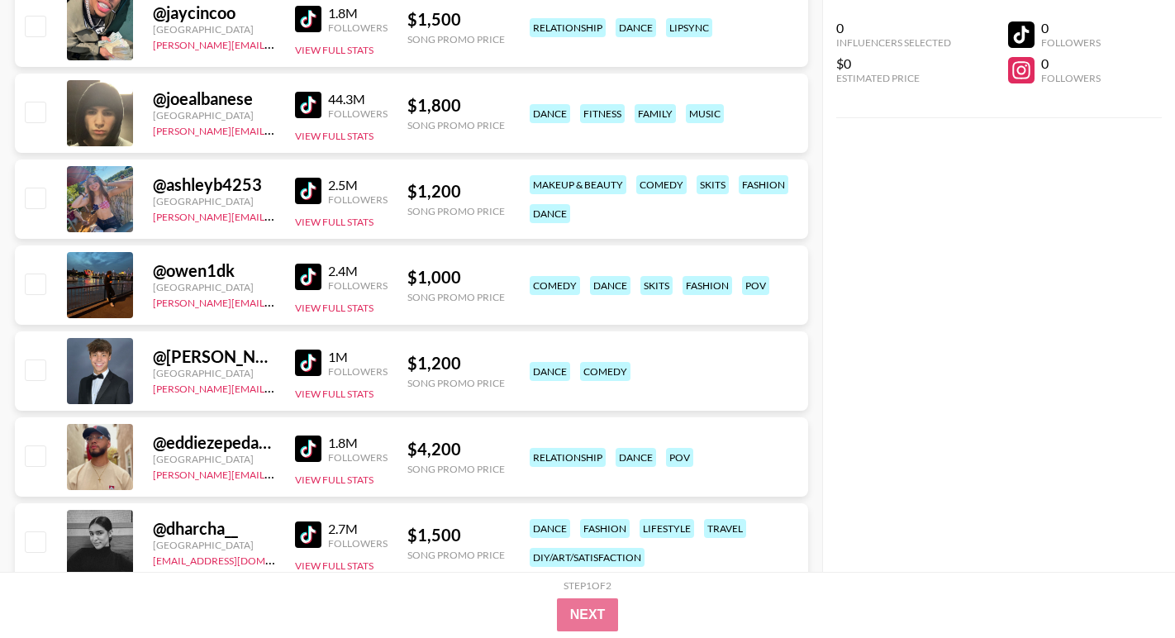
scroll to position [0, 0]
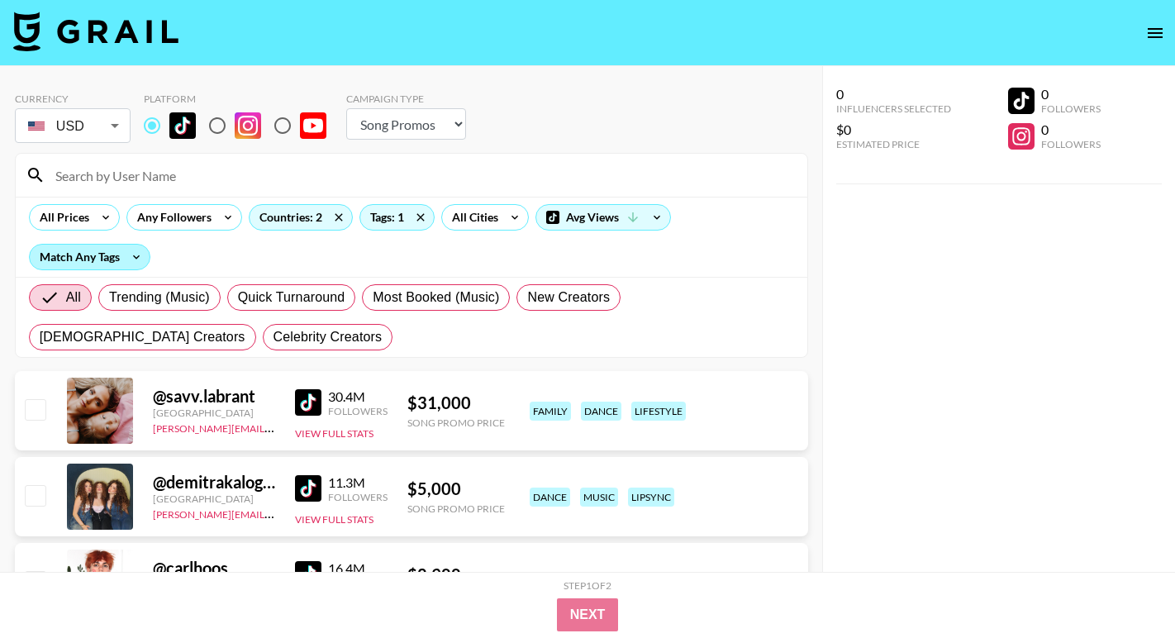
click at [91, 268] on div "Match Any Tags" at bounding box center [90, 257] width 120 height 25
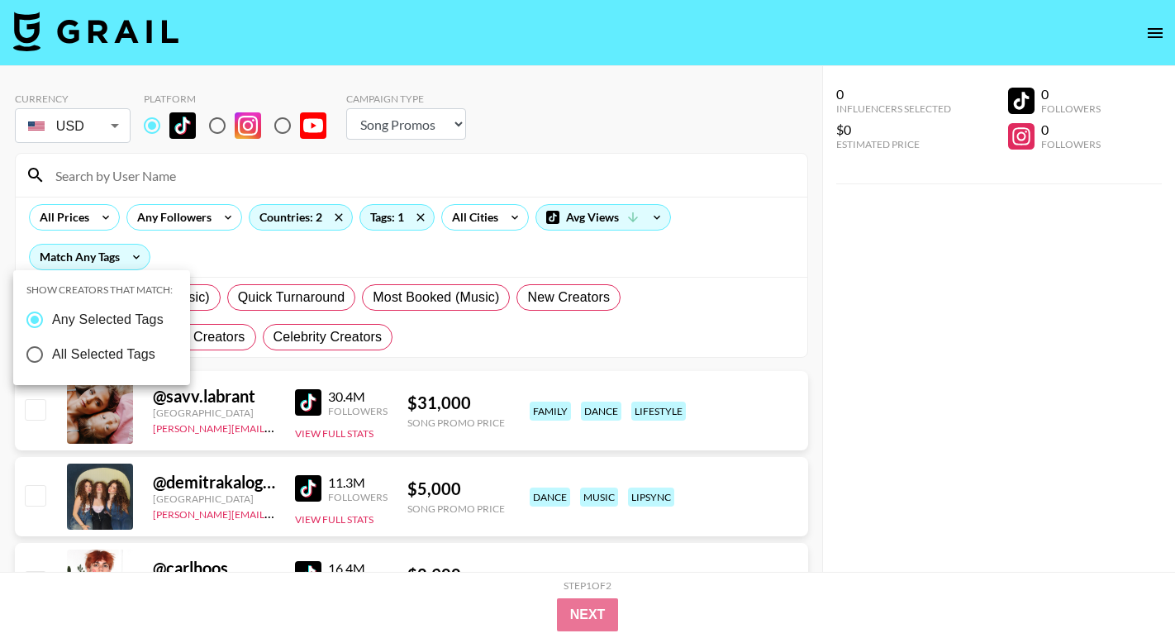
click at [85, 356] on span "All Selected Tags" at bounding box center [103, 355] width 103 height 20
click at [52, 356] on input "All Selected Tags" at bounding box center [34, 354] width 35 height 35
radio input "true"
radio input "false"
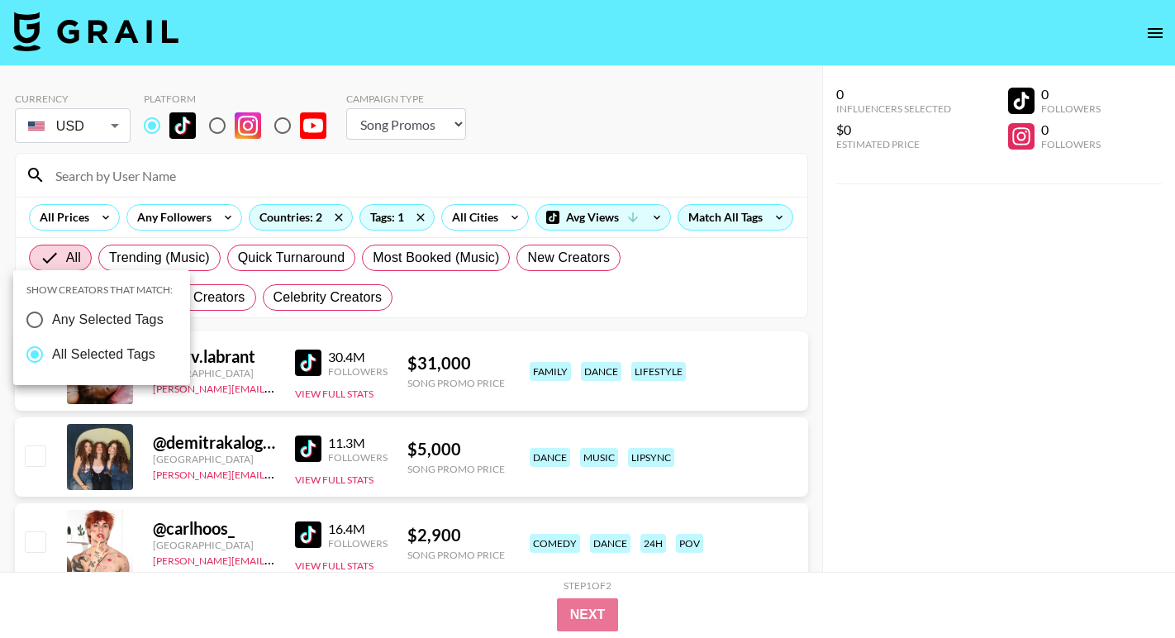
click at [407, 253] on div at bounding box center [587, 319] width 1175 height 638
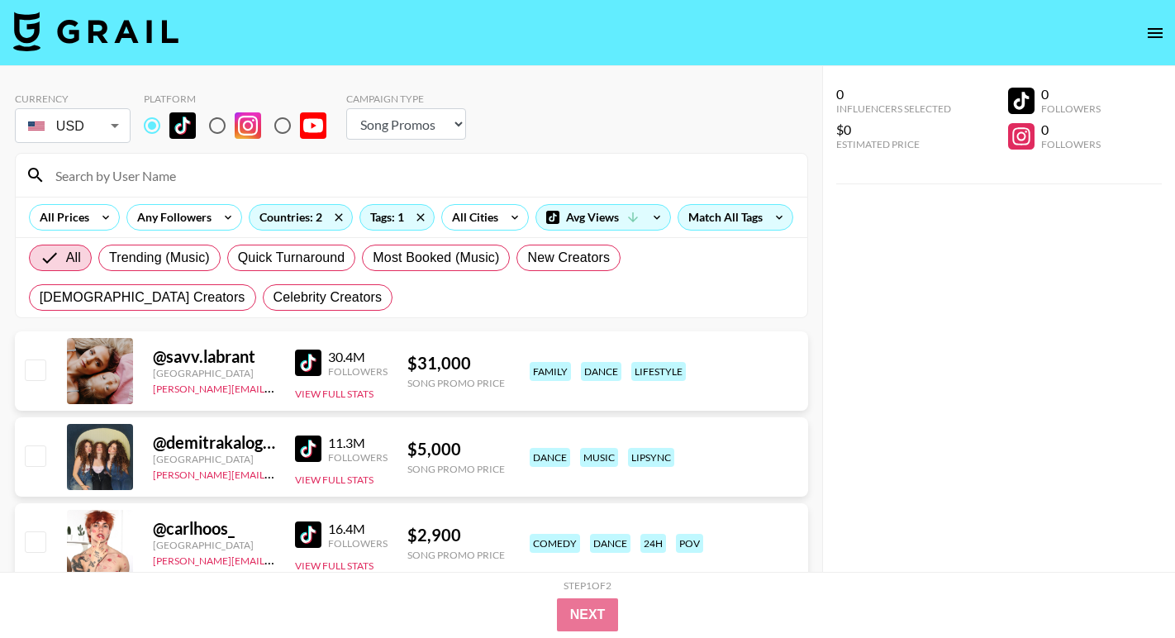
click at [208, 178] on input at bounding box center [421, 175] width 752 height 26
paste input "@yoongitea2"
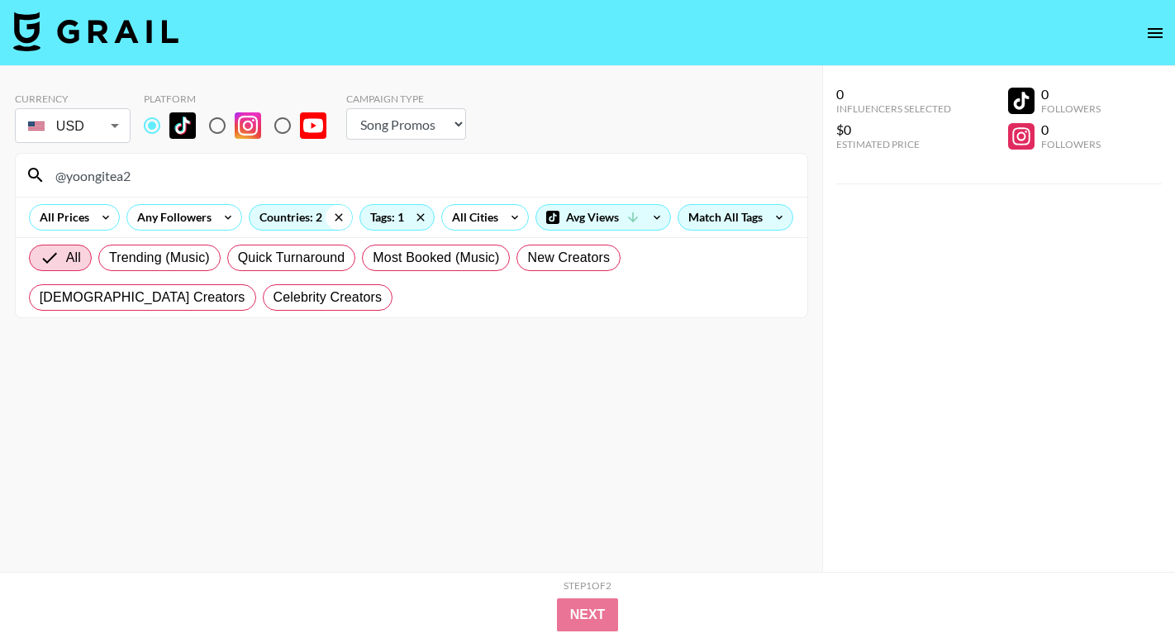
click at [335, 220] on icon at bounding box center [338, 216] width 7 height 7
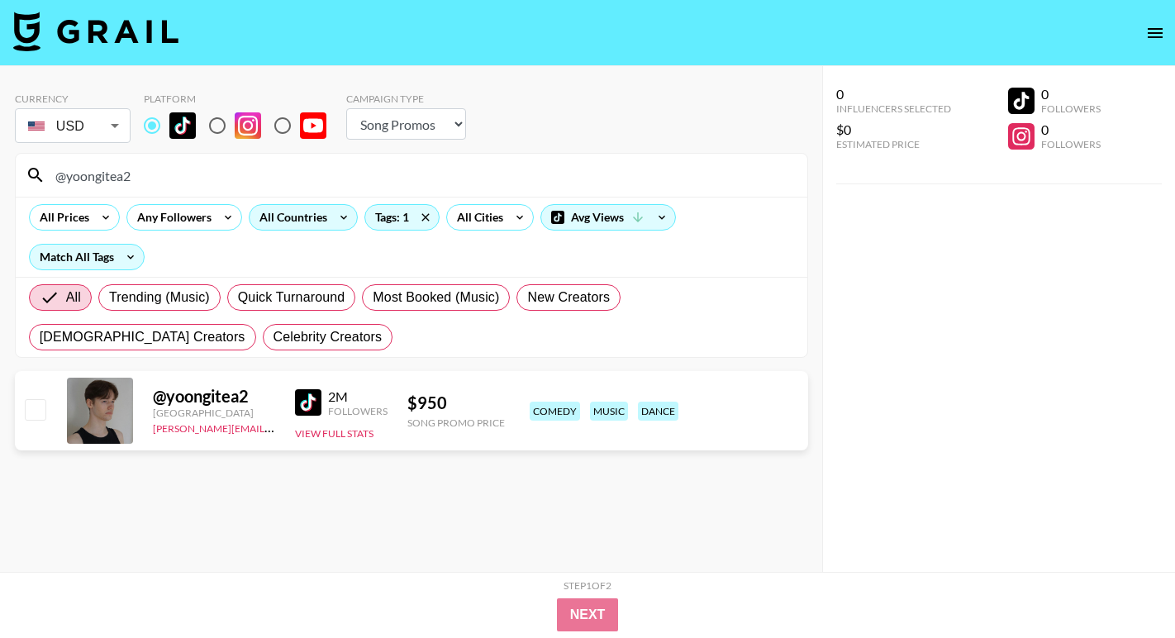
drag, startPoint x: 188, startPoint y: 170, endPoint x: -24, endPoint y: 164, distance: 212.5
click at [0, 164] on html "Currency USD USD ​ Platform Campaign Type Choose Type... Song Promos Brand Prom…" at bounding box center [587, 352] width 1175 height 704
paste input "bitchyforeal"
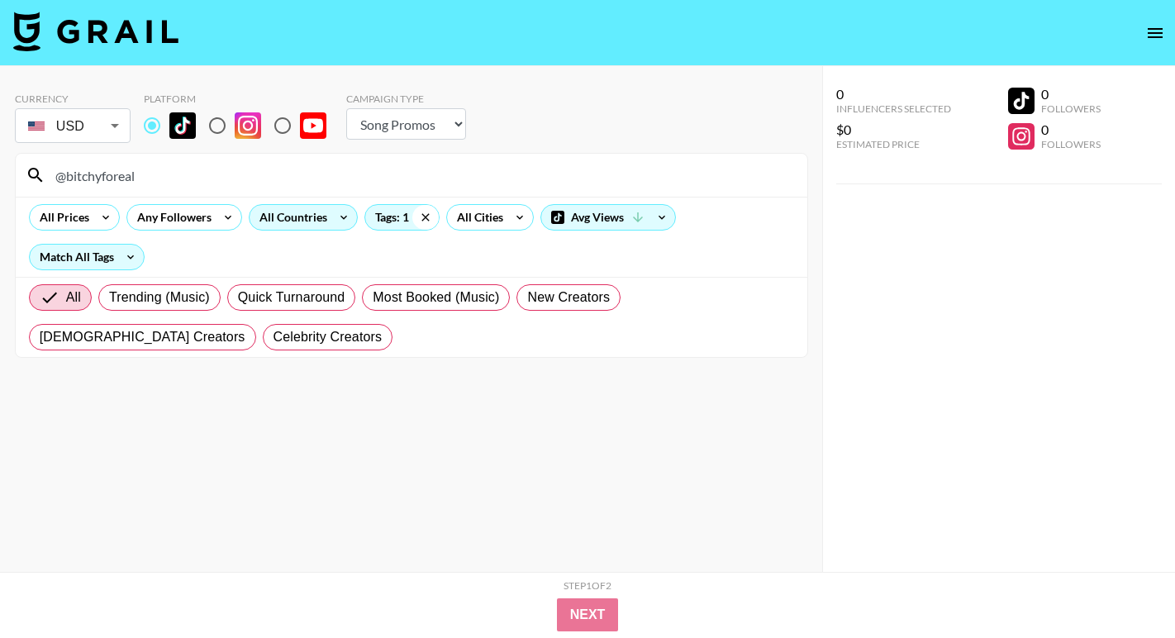
click at [434, 220] on icon at bounding box center [425, 217] width 26 height 25
drag, startPoint x: 166, startPoint y: 182, endPoint x: 7, endPoint y: 163, distance: 159.8
click at [7, 163] on div "Currency USD USD ​ Platform Campaign Type Choose Type... Song Promos Brand Prom…" at bounding box center [411, 352] width 822 height 572
paste input "chiaraecalisto"
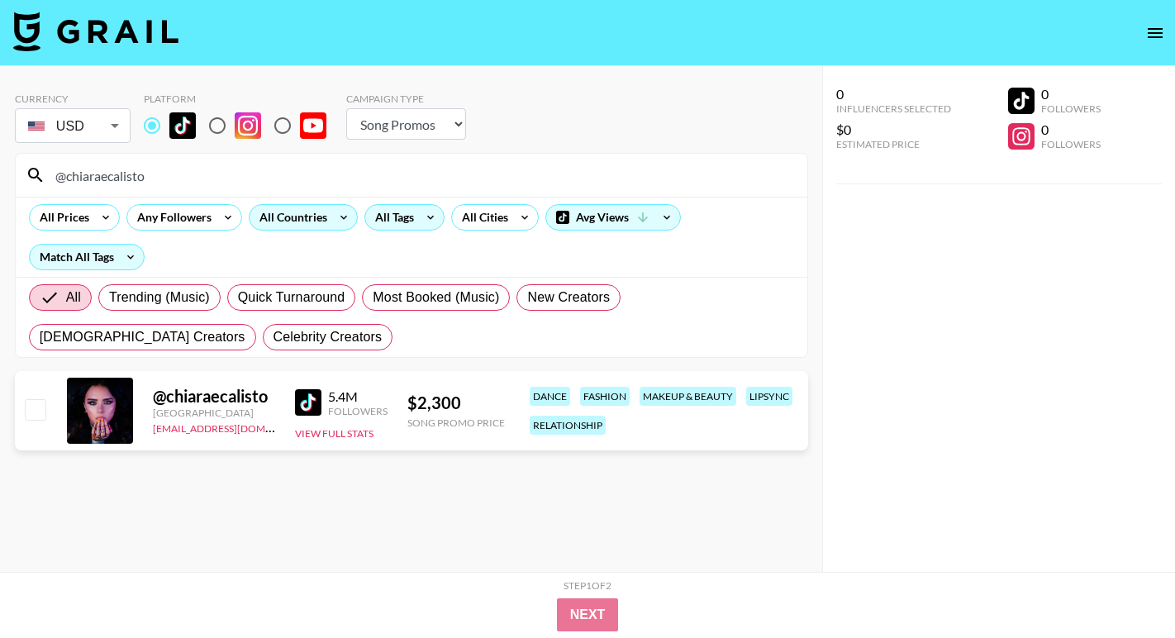
click at [252, 164] on input "@chiaraecalisto" at bounding box center [421, 175] width 752 height 26
paste input "hazelchoiii"
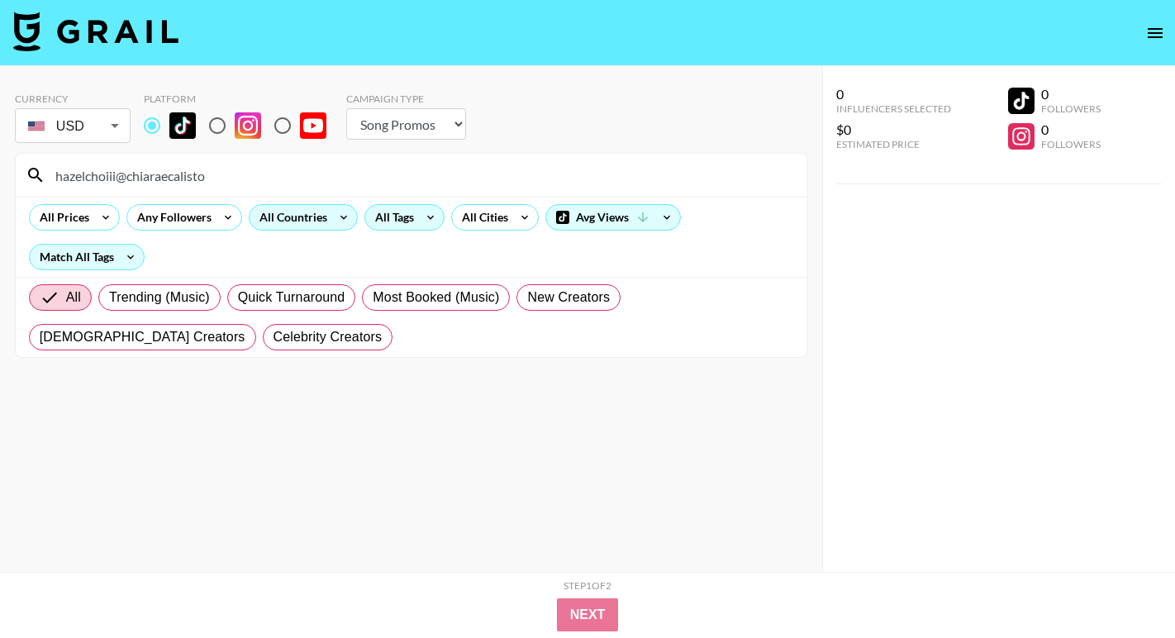
drag, startPoint x: 275, startPoint y: 174, endPoint x: -7, endPoint y: 167, distance: 281.9
click at [0, 167] on html "Currency USD USD ​ Platform Campaign Type Choose Type... Song Promos Brand Prom…" at bounding box center [587, 352] width 1175 height 704
paste input
type input "hazelchoiii"
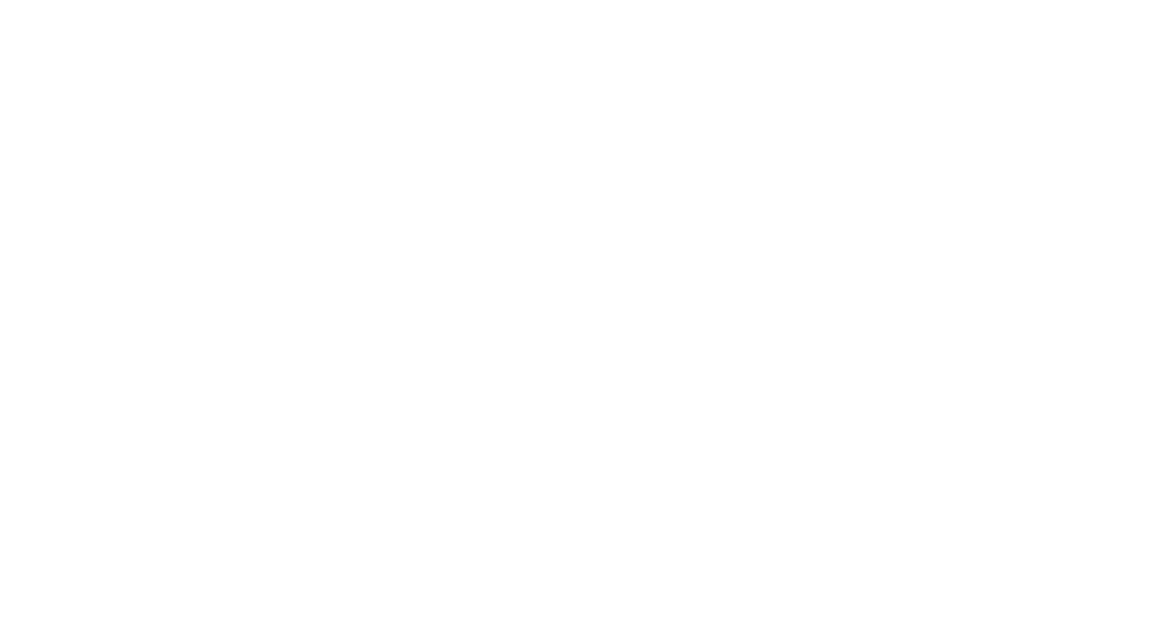
select select "Song"
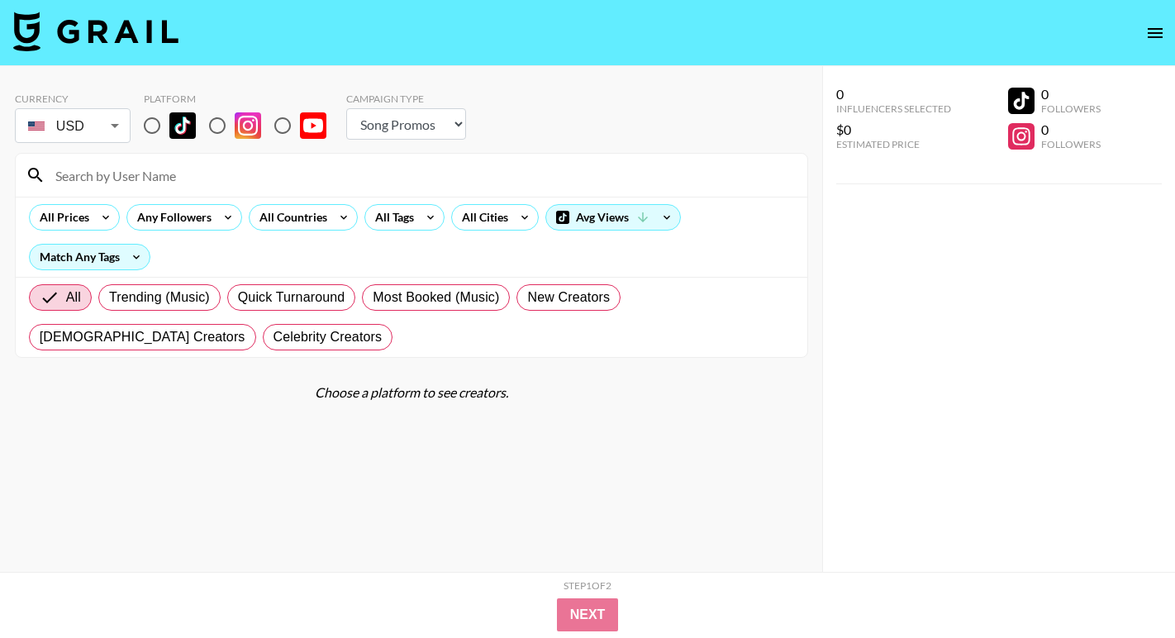
click at [150, 129] on input "radio" at bounding box center [152, 125] width 35 height 35
radio input "true"
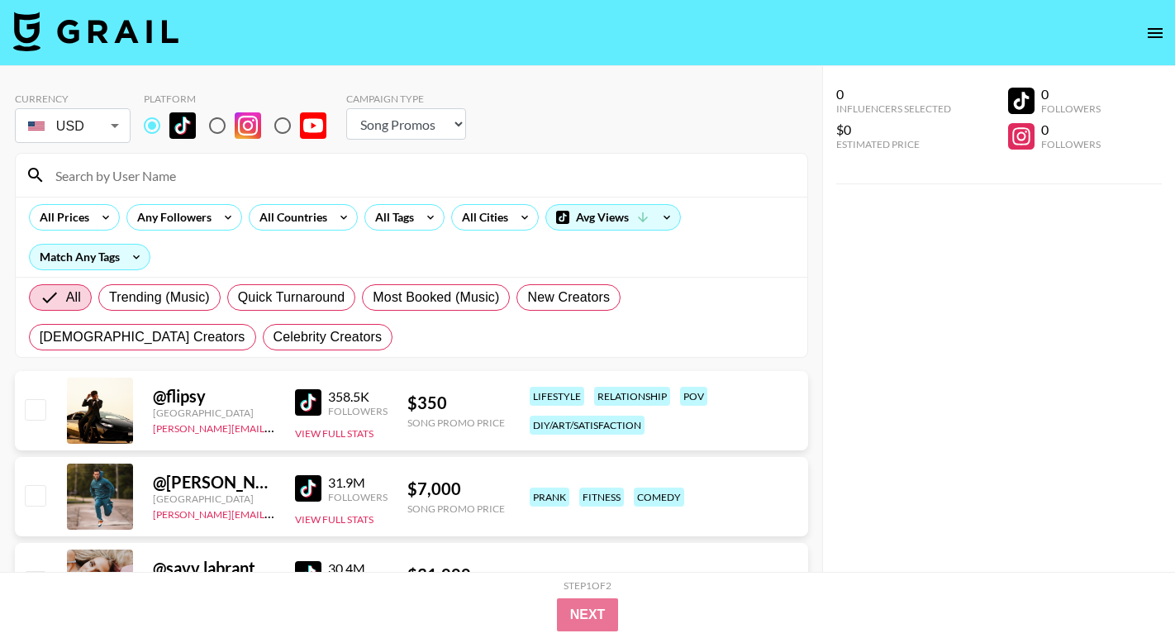
click at [170, 183] on input at bounding box center [421, 175] width 752 height 26
paste input "@alinaa.brss"
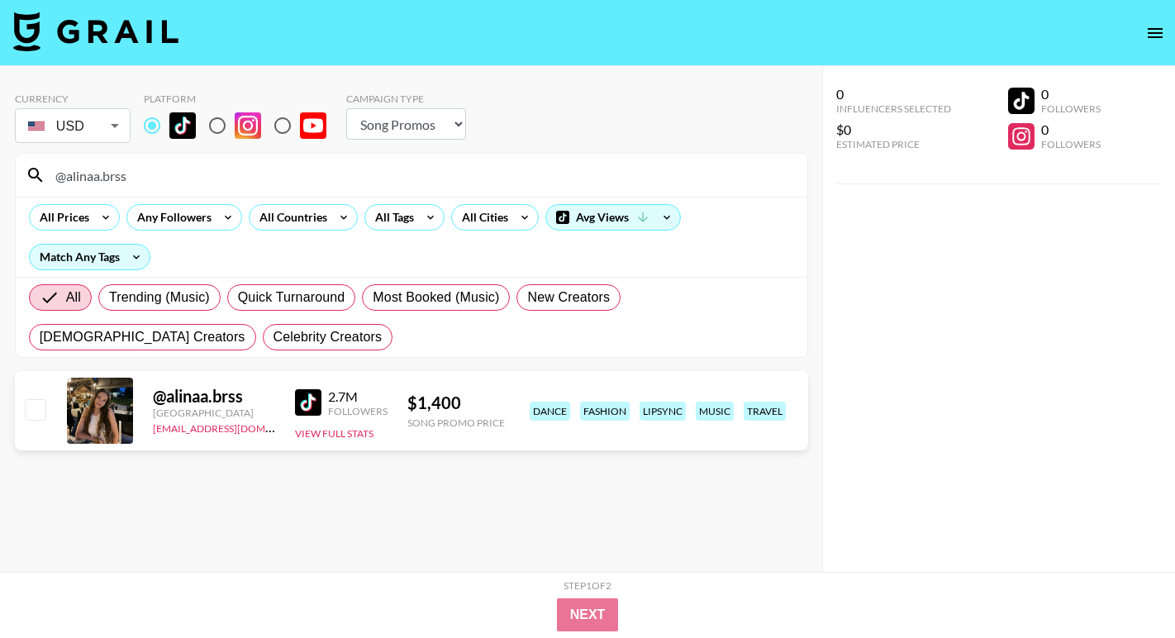
type input "@alinaa.brss"
